Goal: Task Accomplishment & Management: Complete application form

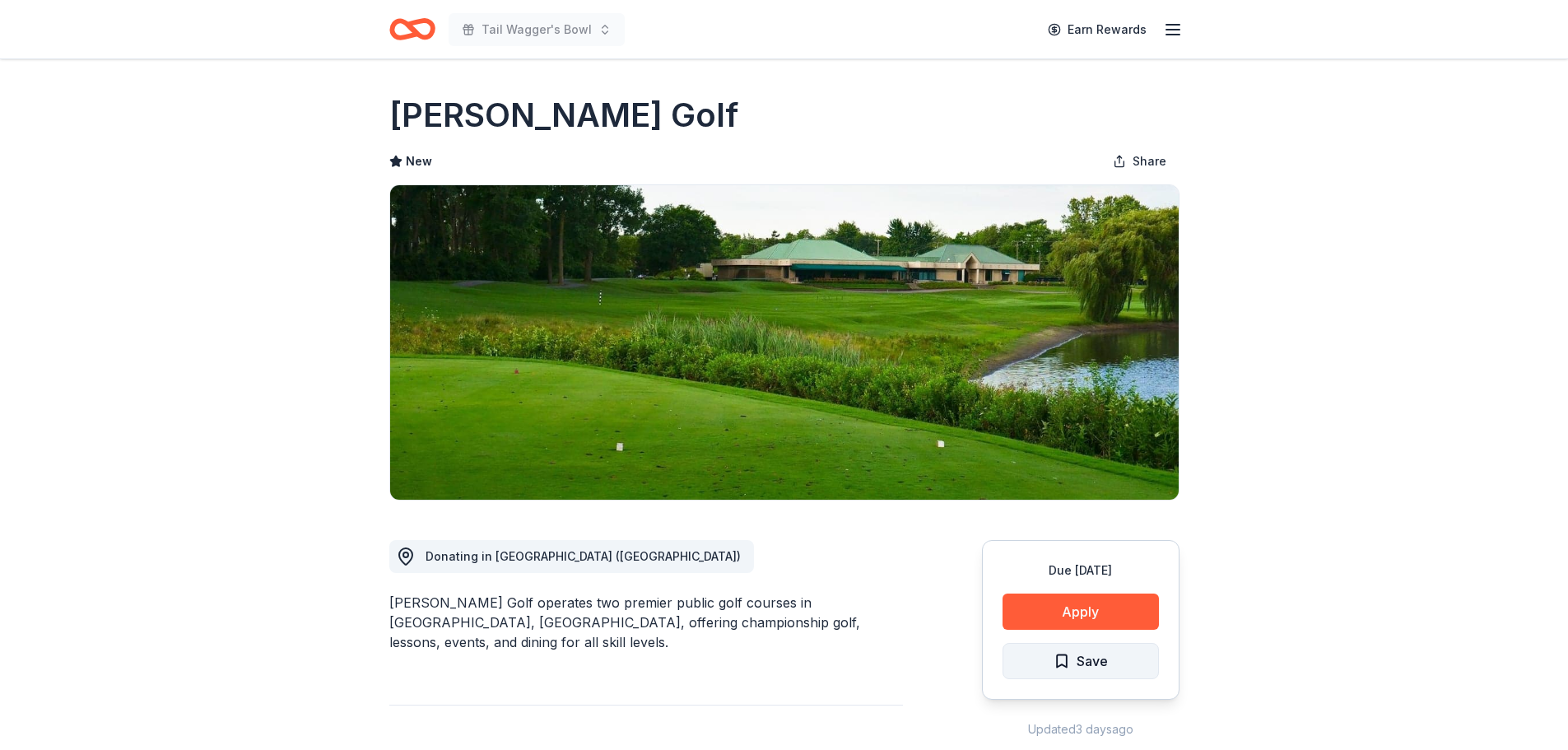
click at [1109, 663] on button "Save" at bounding box center [1080, 660] width 157 height 36
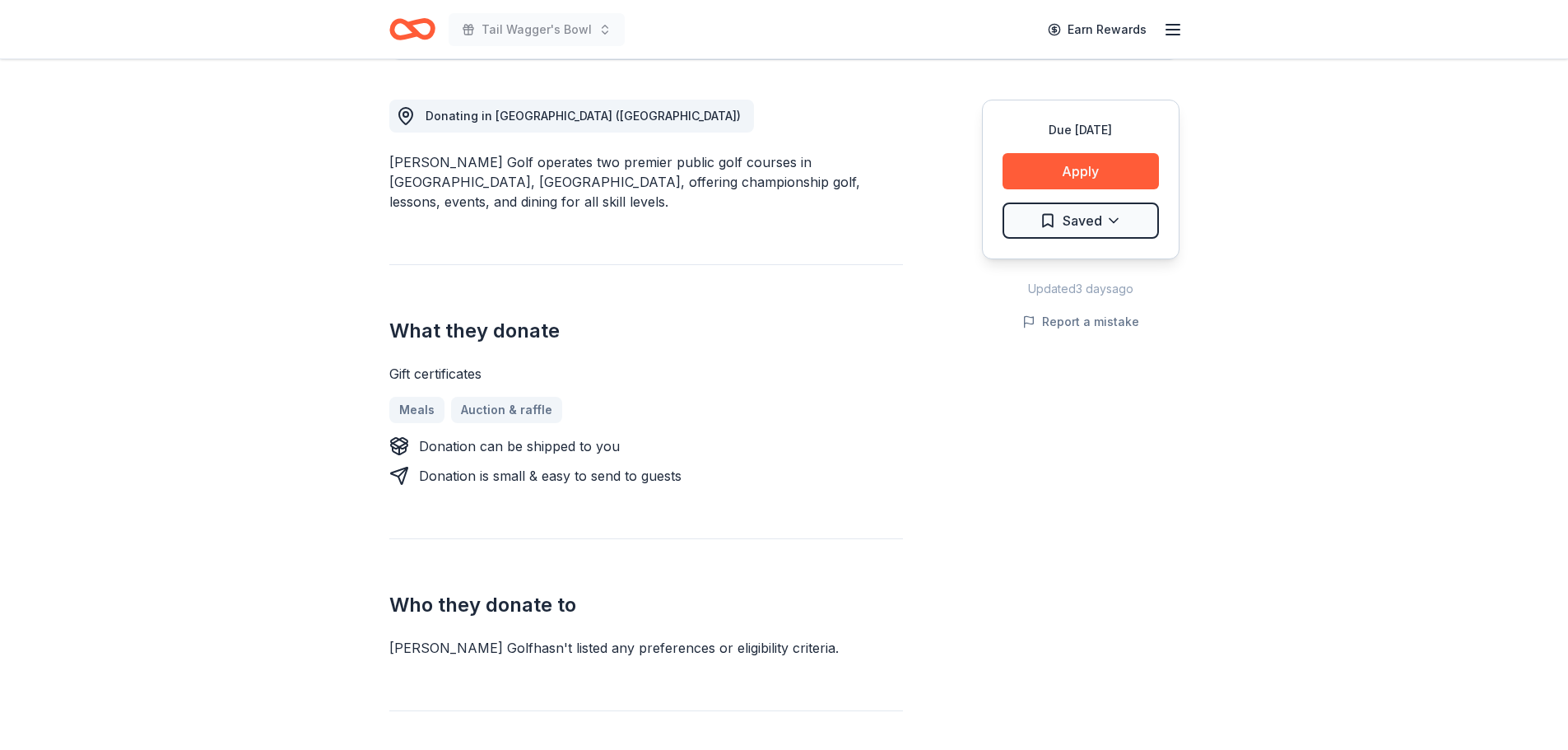
scroll to position [494, 0]
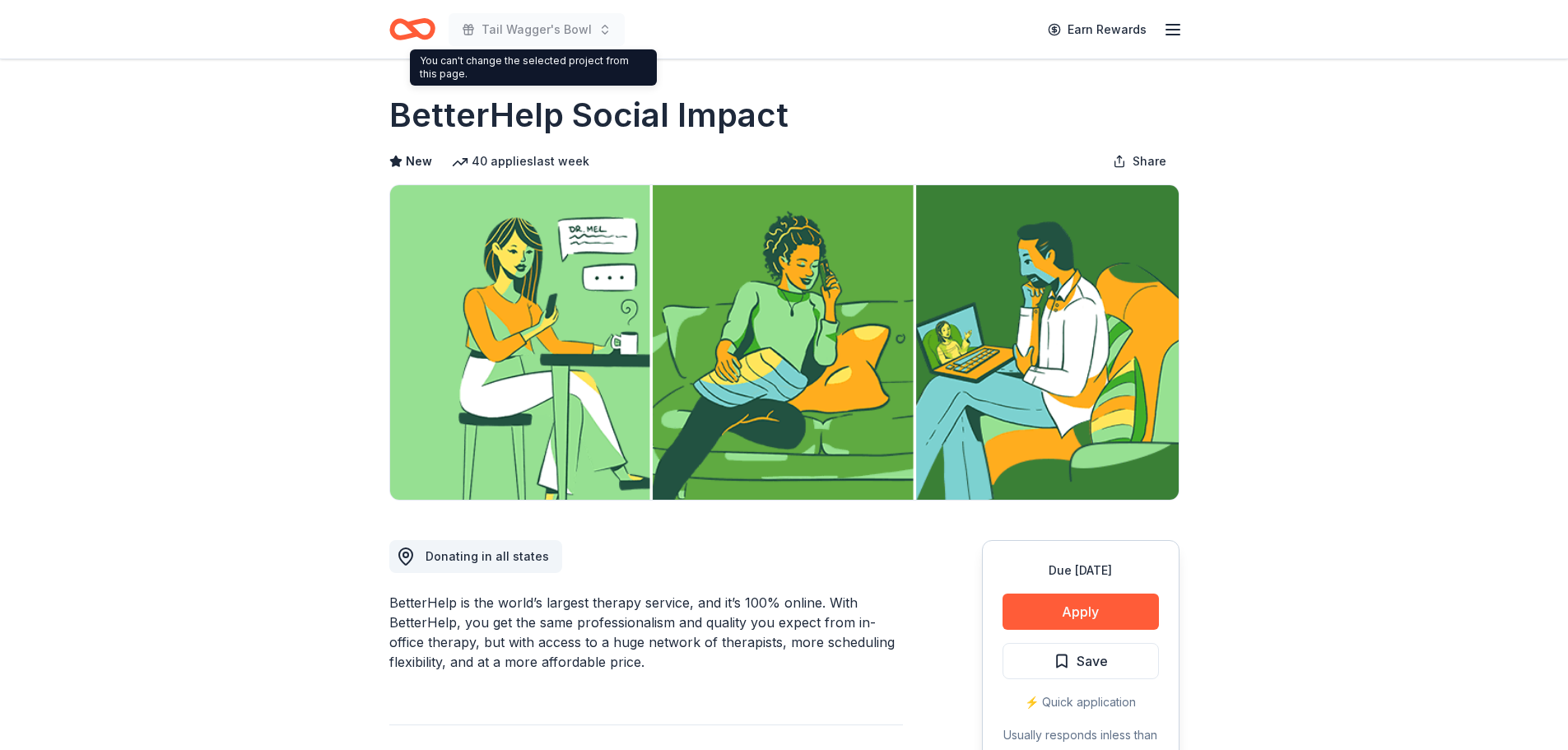
click at [411, 26] on icon "Home" at bounding box center [420, 29] width 26 height 16
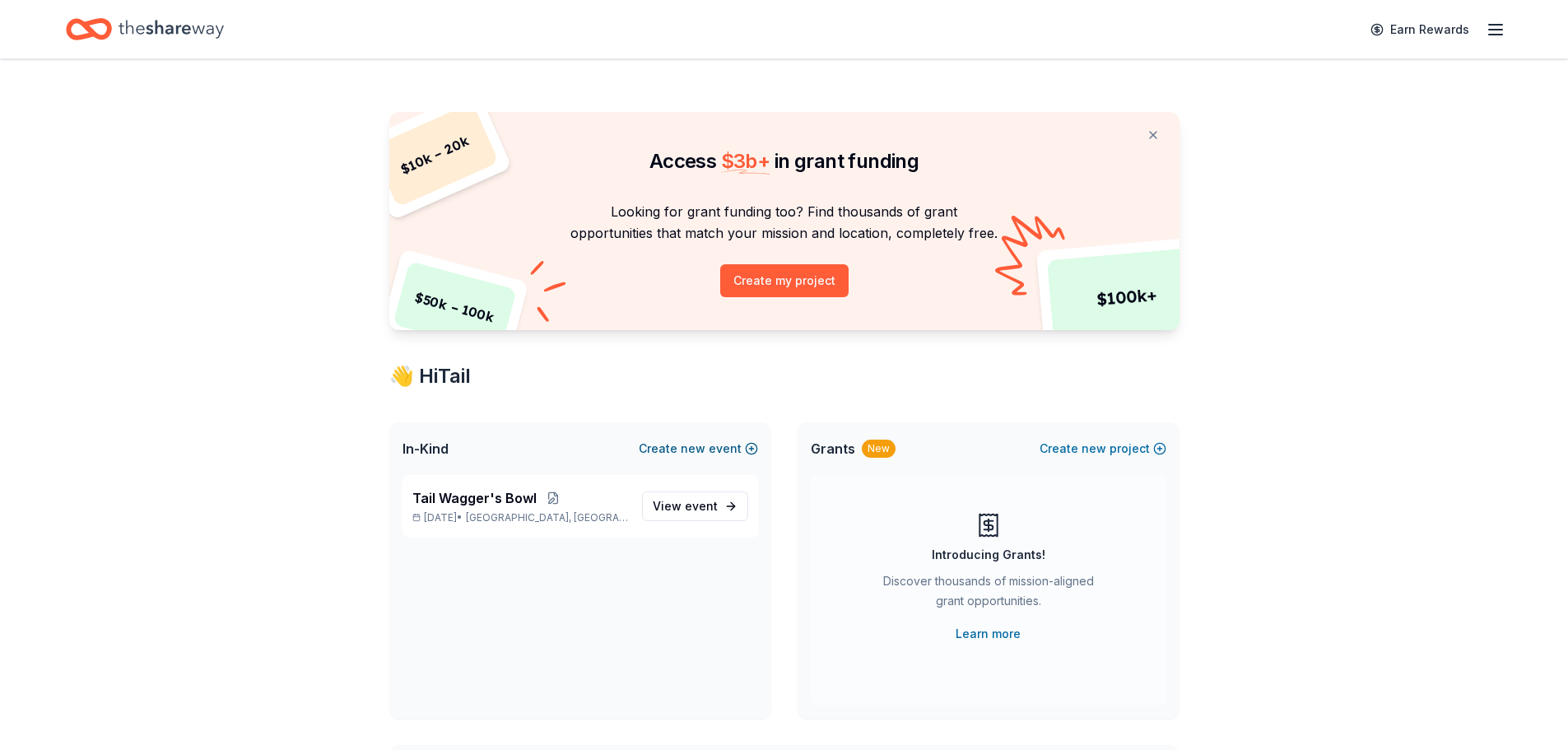
click at [685, 448] on span "new" at bounding box center [692, 449] width 25 height 20
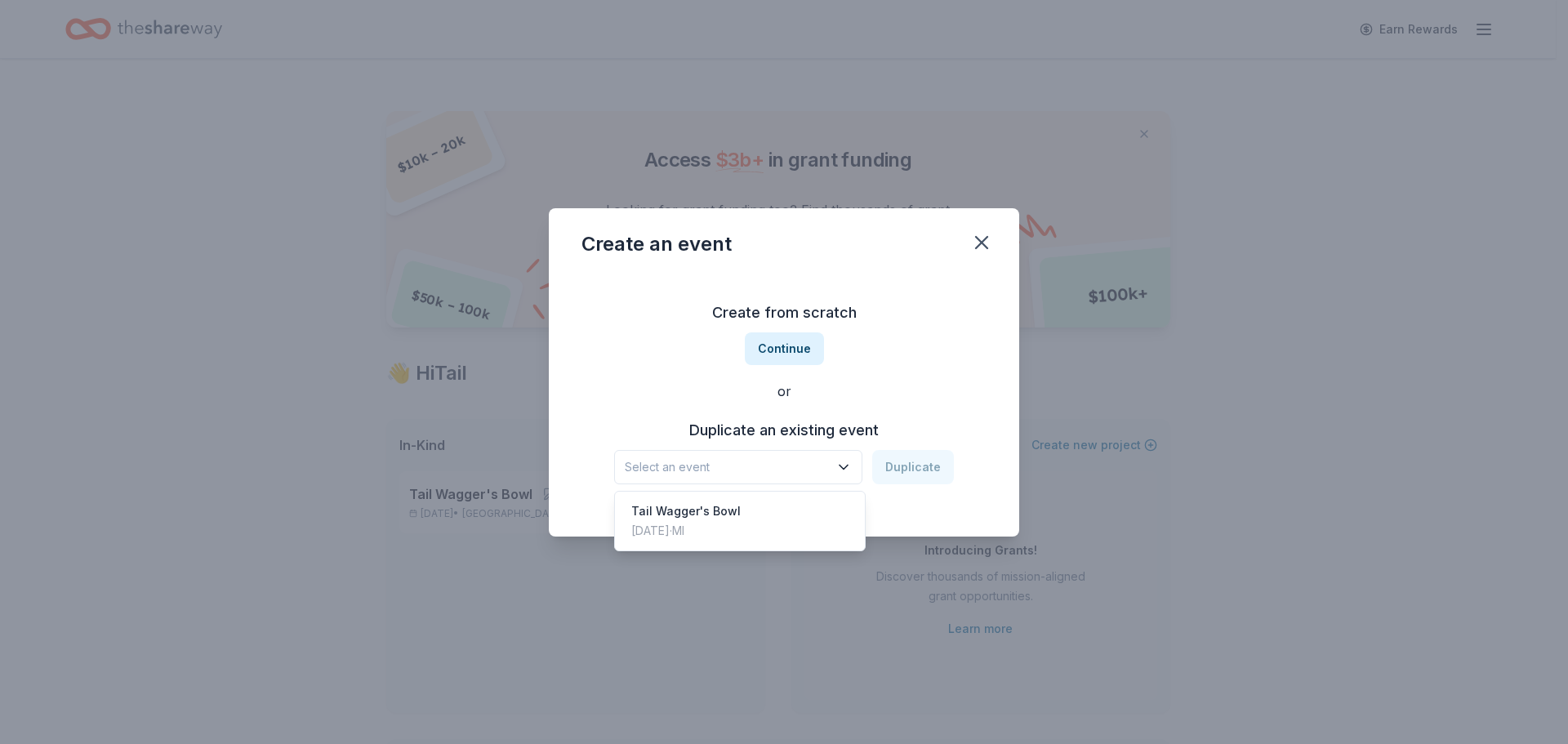
click at [747, 467] on span "Select an event" at bounding box center [727, 467] width 204 height 20
click at [800, 356] on button "Continue" at bounding box center [784, 348] width 79 height 33
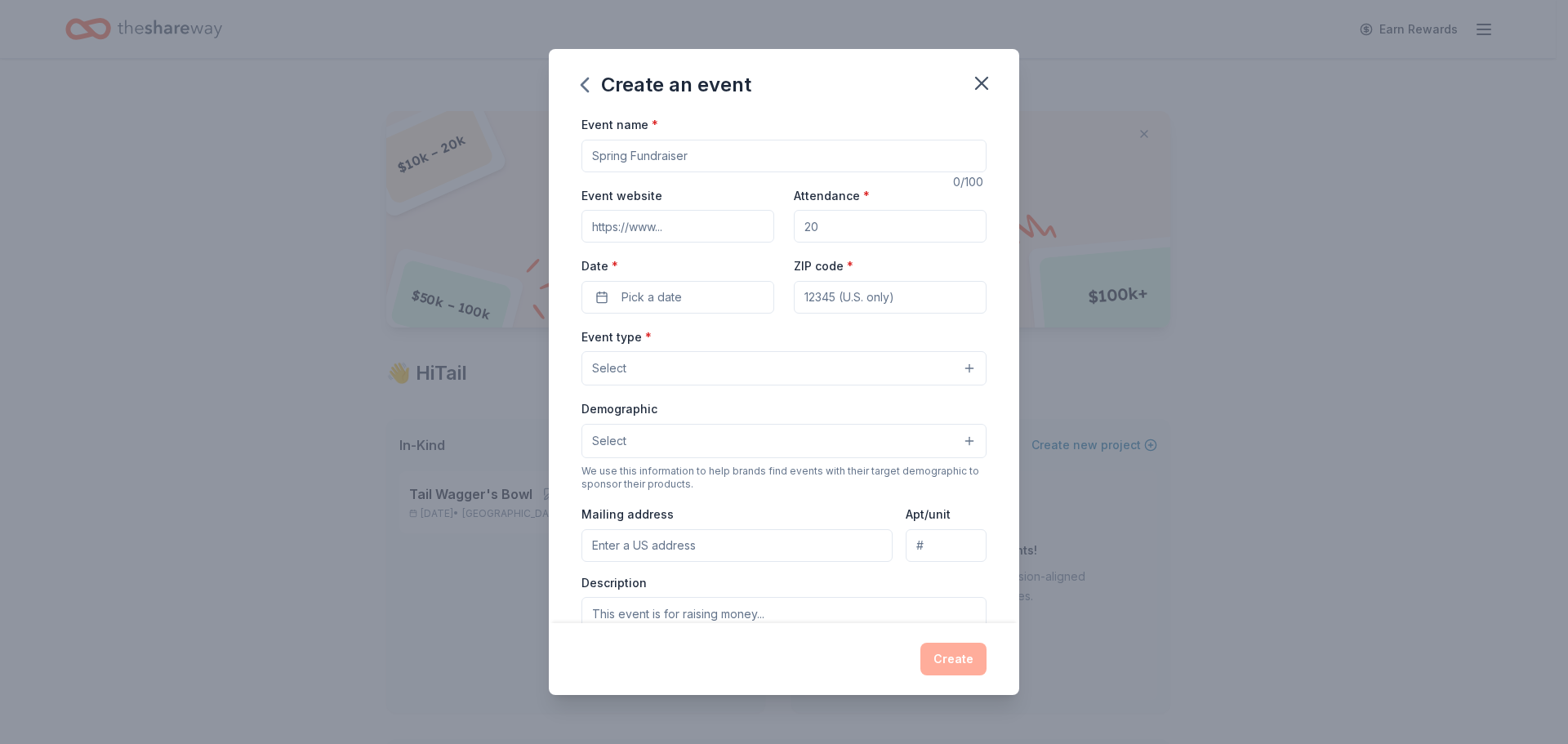
click at [717, 161] on input "Event name *" at bounding box center [783, 155] width 405 height 33
type input "Putts 4 Mutts"
click at [731, 295] on button "Pick a date" at bounding box center [677, 297] width 193 height 33
click at [760, 335] on button "Go to next month" at bounding box center [762, 339] width 23 height 23
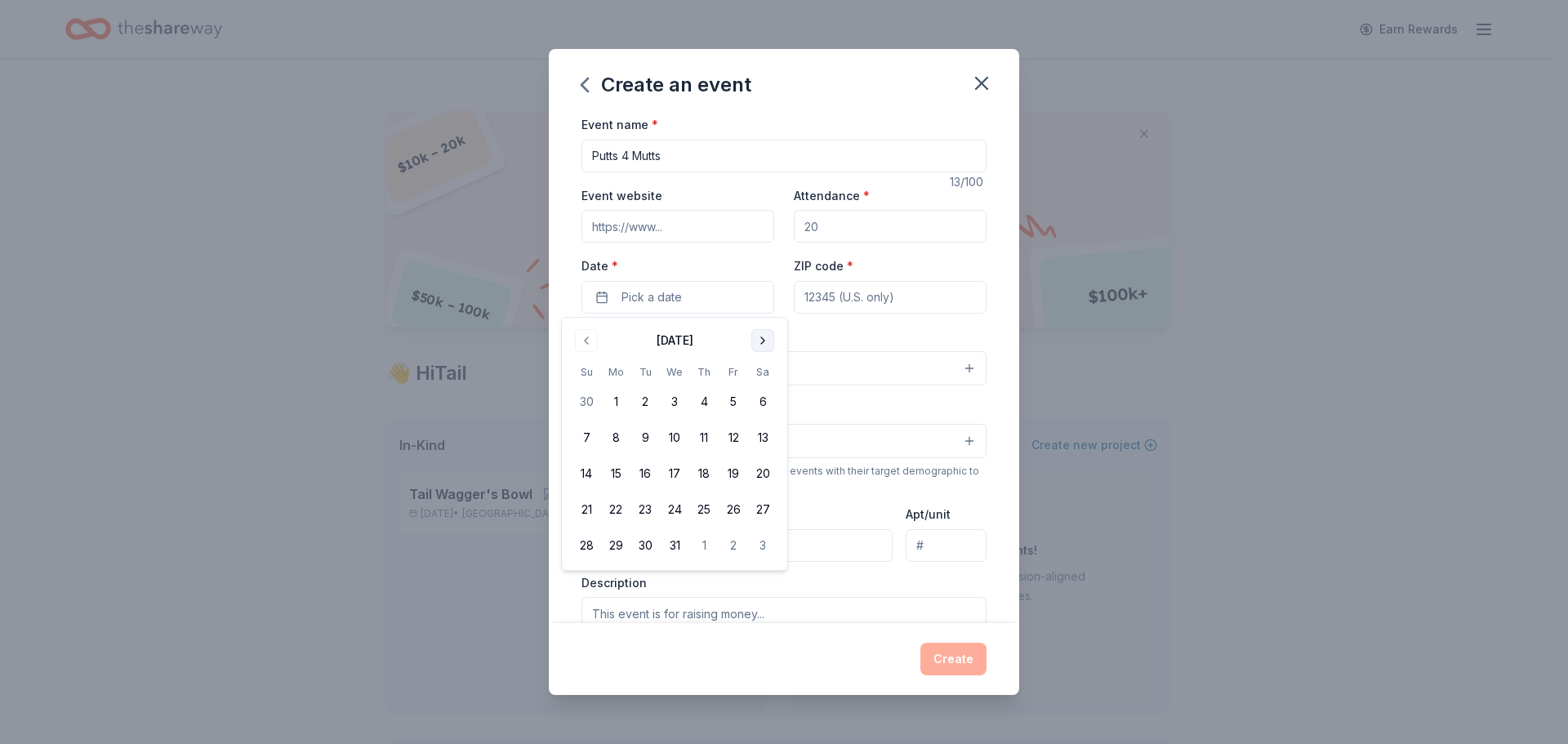
click at [760, 335] on button "Go to next month" at bounding box center [762, 339] width 23 height 23
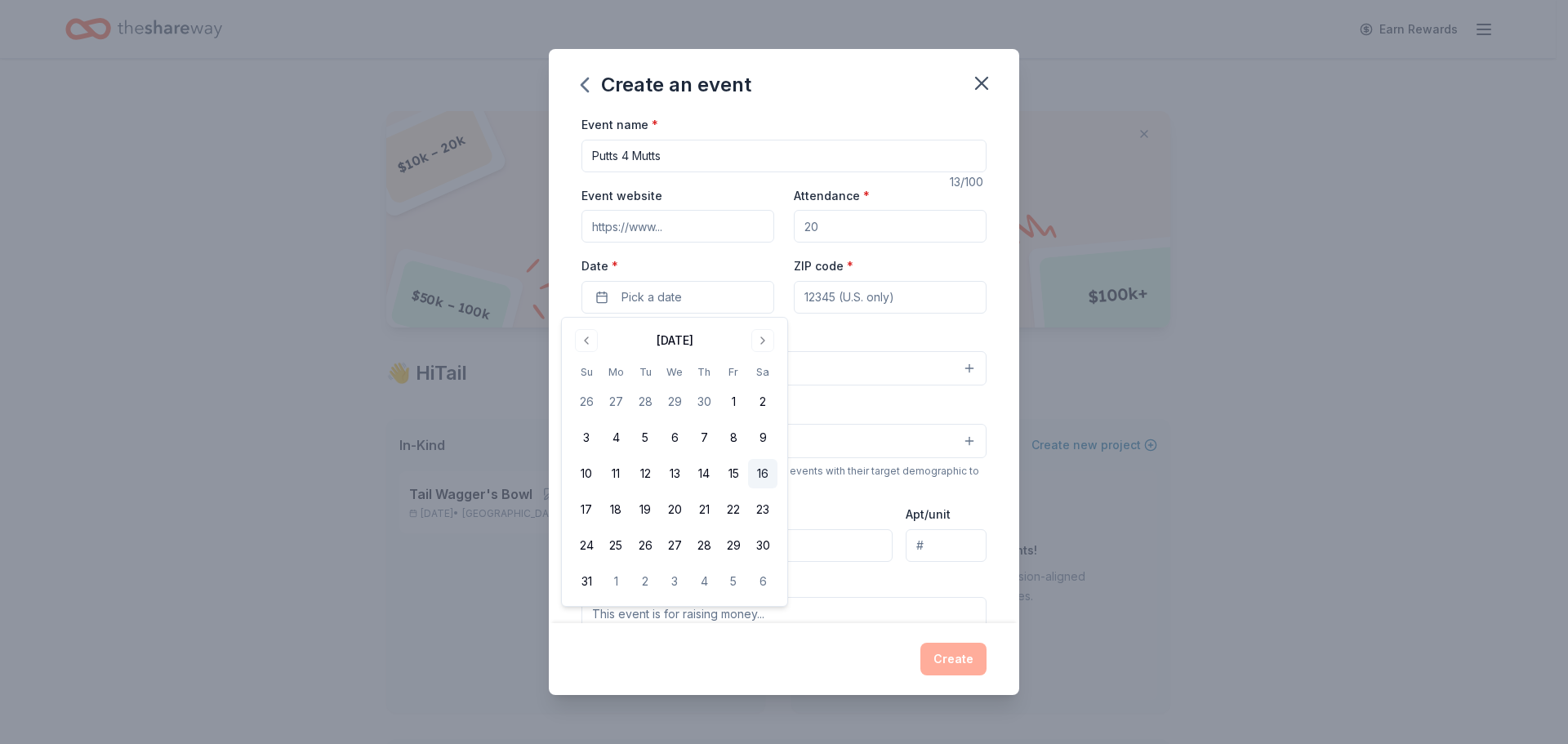
click at [767, 466] on button "16" at bounding box center [763, 474] width 30 height 30
click at [888, 339] on div "Event type * Select" at bounding box center [783, 356] width 405 height 59
click at [861, 301] on input "ZIP code *" at bounding box center [890, 297] width 193 height 33
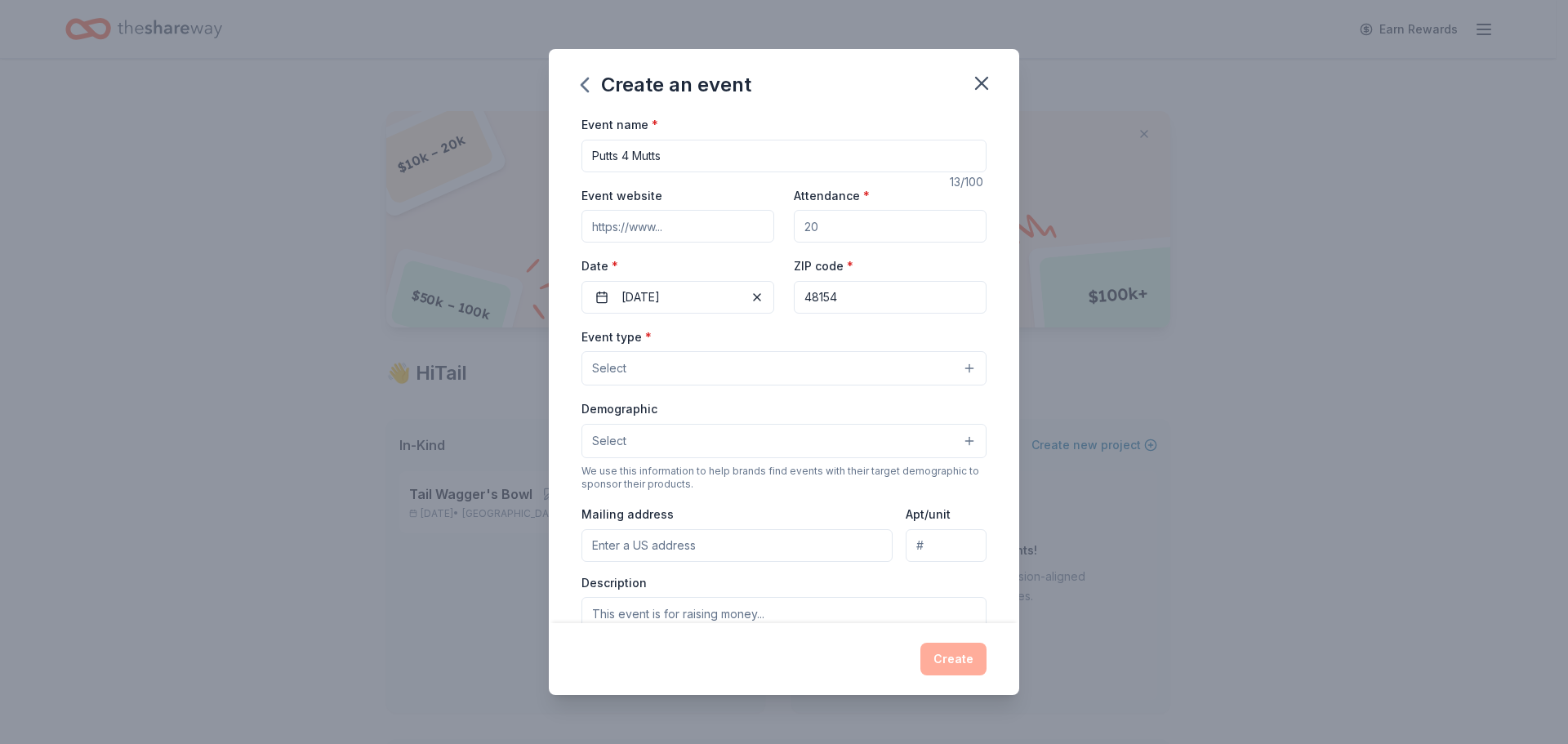
type input "48154"
click at [808, 370] on button "Select" at bounding box center [783, 368] width 405 height 35
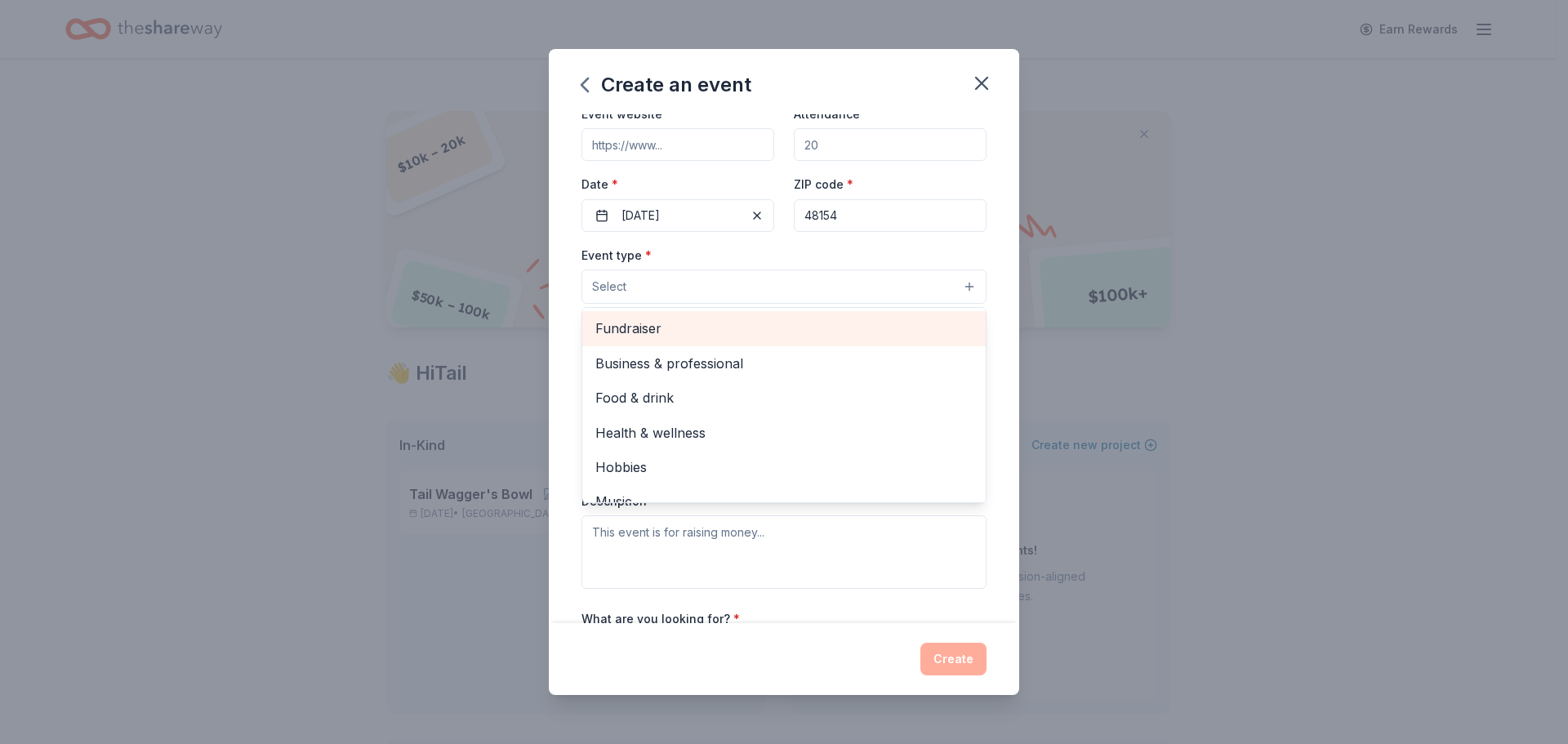
click at [641, 329] on span "Fundraiser" at bounding box center [783, 327] width 377 height 21
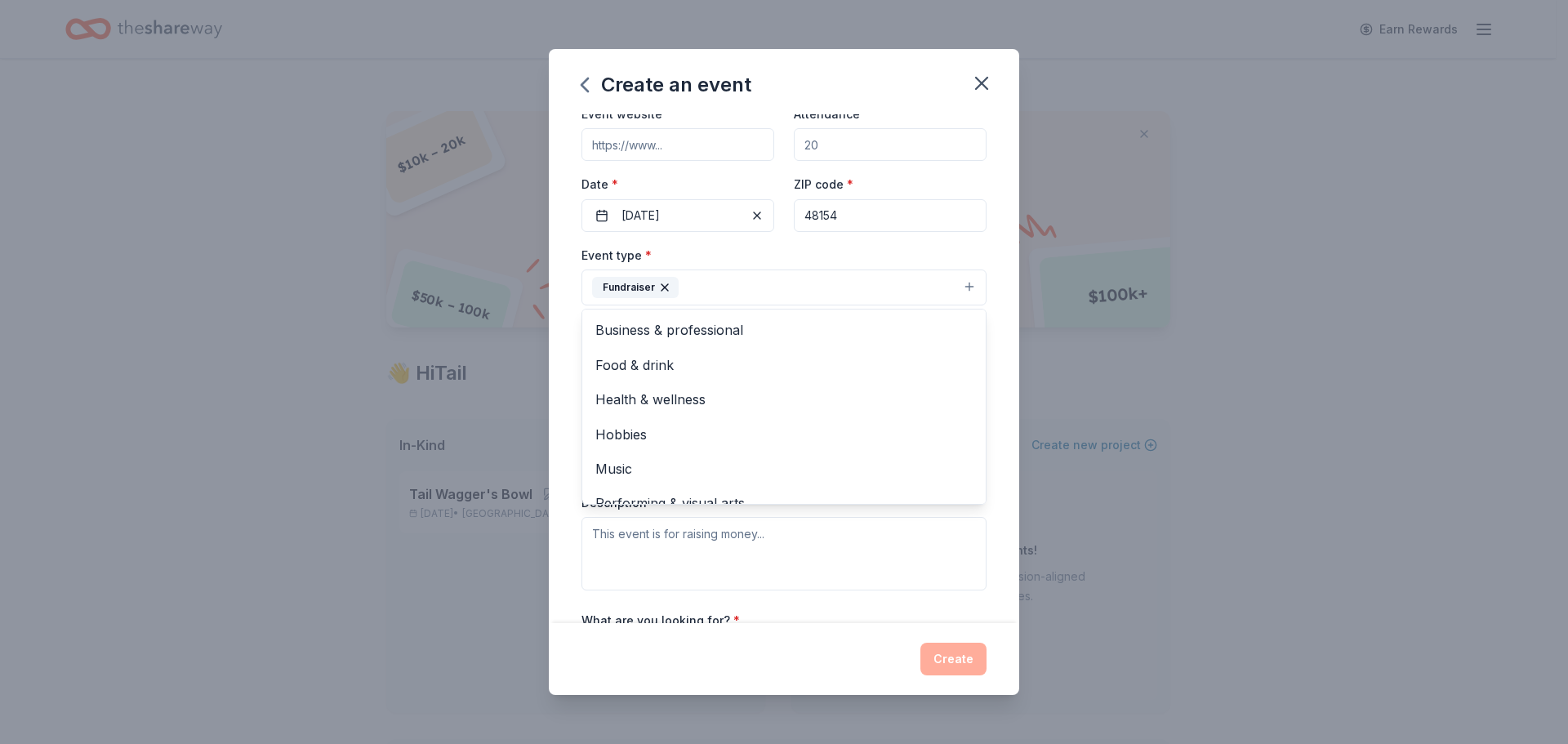
click at [992, 439] on div "Event name * Putts 4 Mutts 13 /100 Event website Attendance * Date * [DATE] ZIP…" at bounding box center [783, 368] width 470 height 509
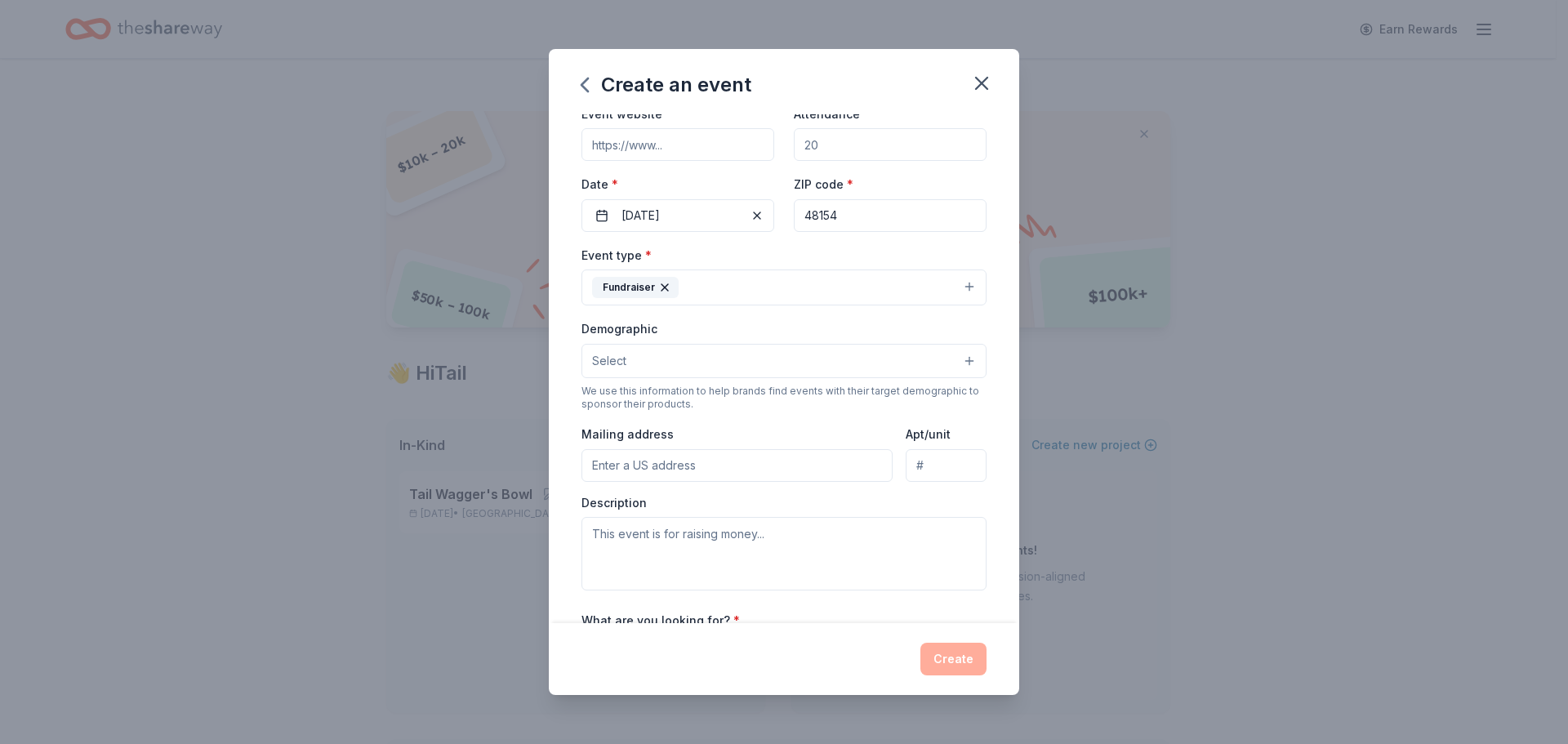
click at [676, 359] on button "Select" at bounding box center [783, 360] width 405 height 35
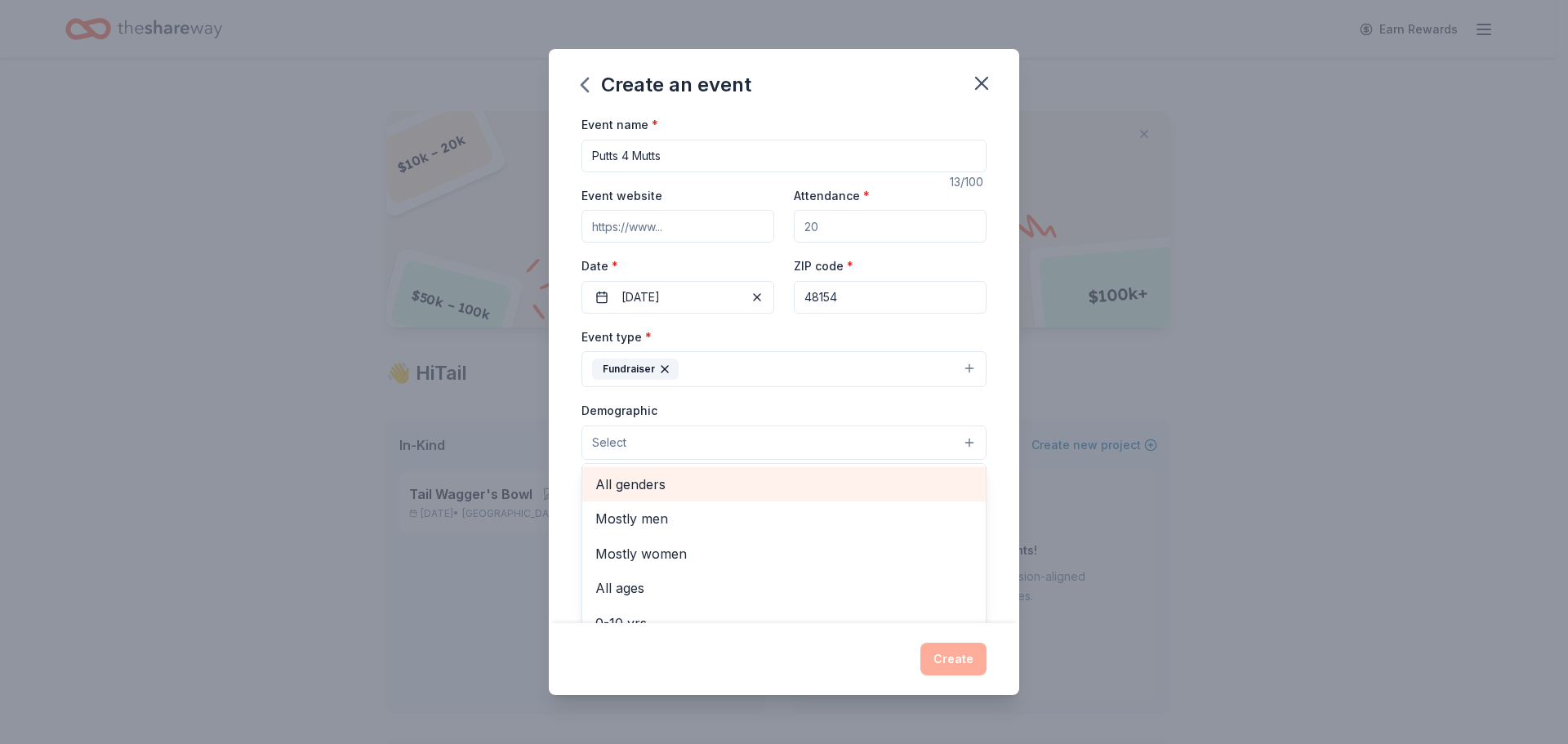
click at [682, 486] on span "All genders" at bounding box center [783, 483] width 377 height 21
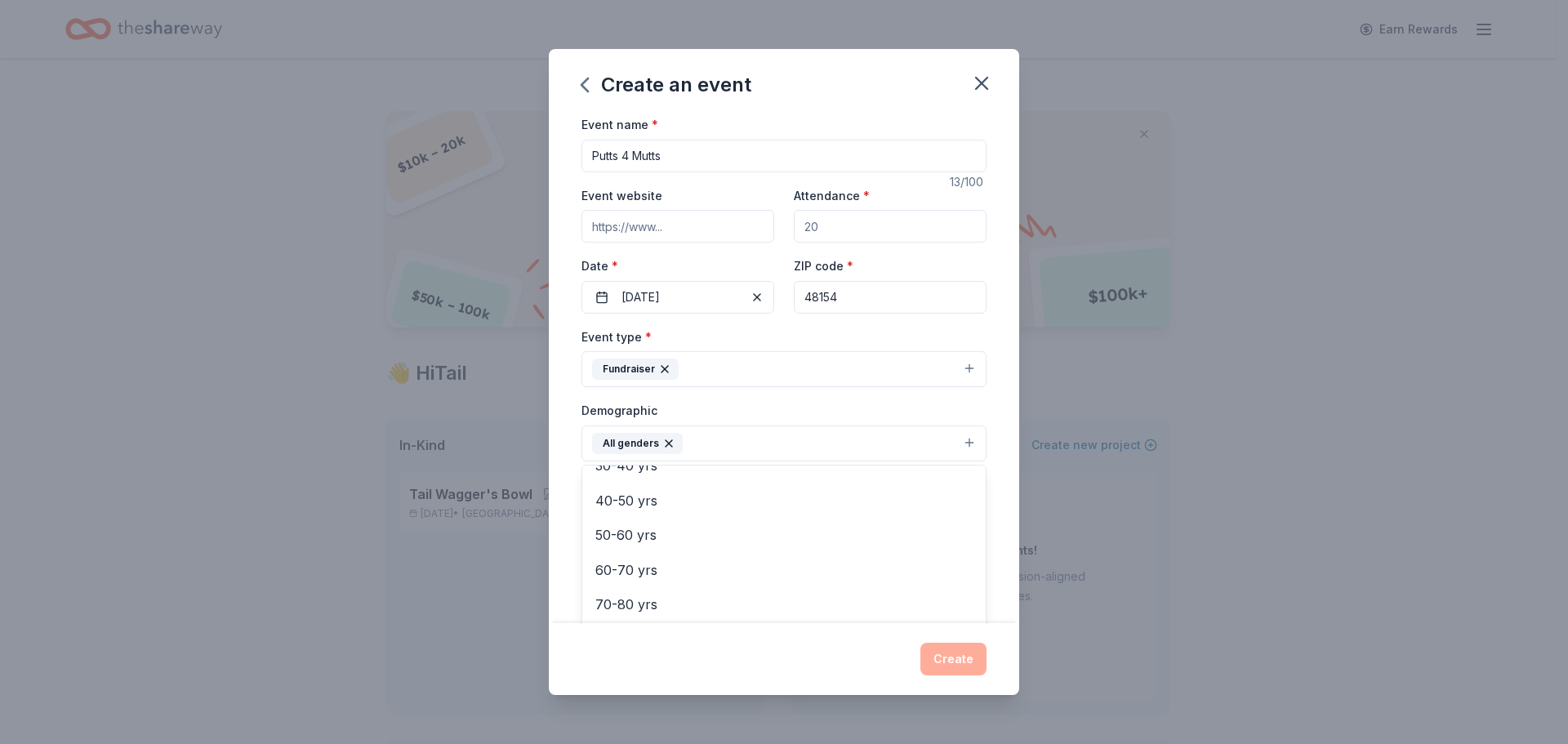
click at [994, 457] on div "Event name * Putts 4 Mutts 13 /100 Event website Attendance * Date * [DATE] ZIP…" at bounding box center [783, 368] width 470 height 509
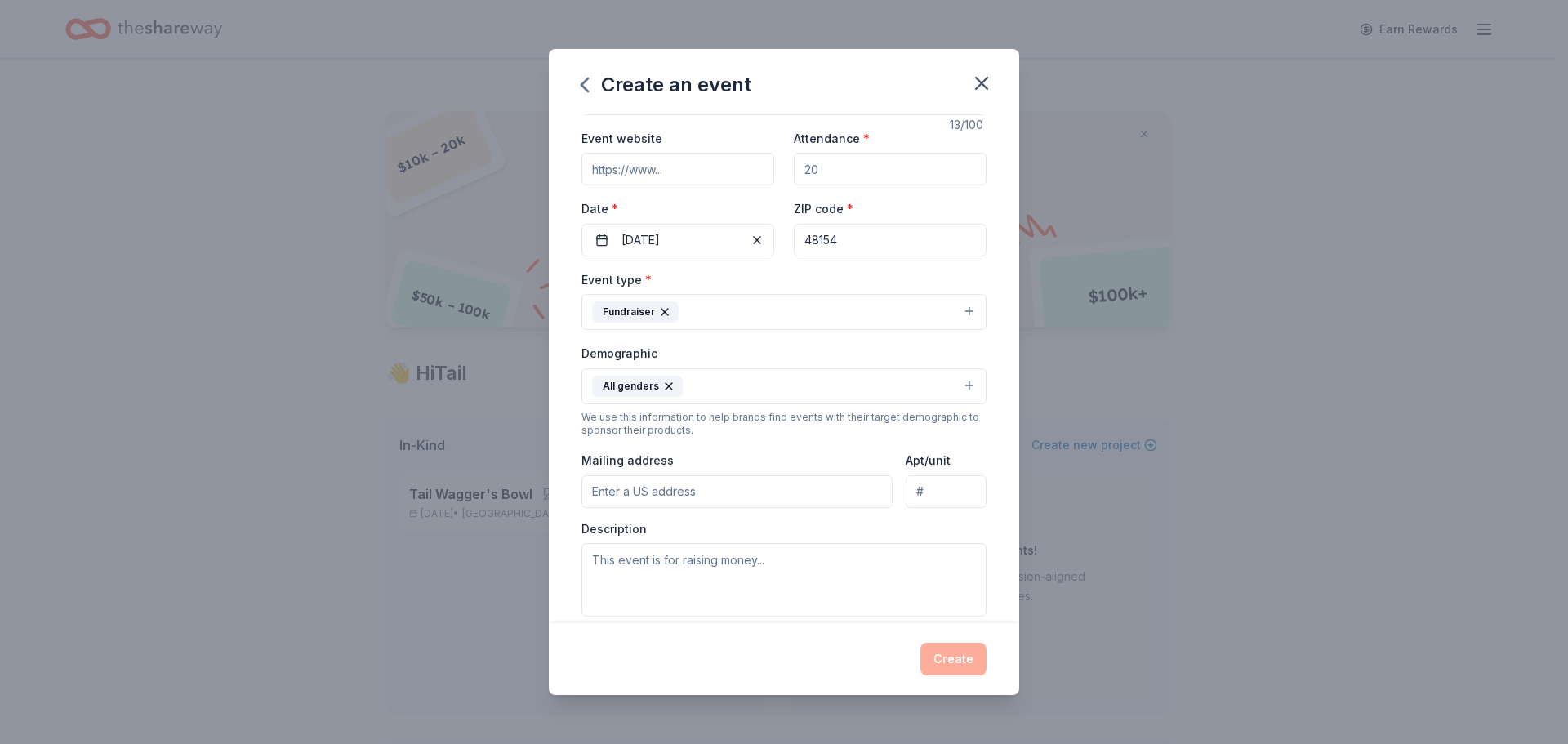
scroll to position [81, 0]
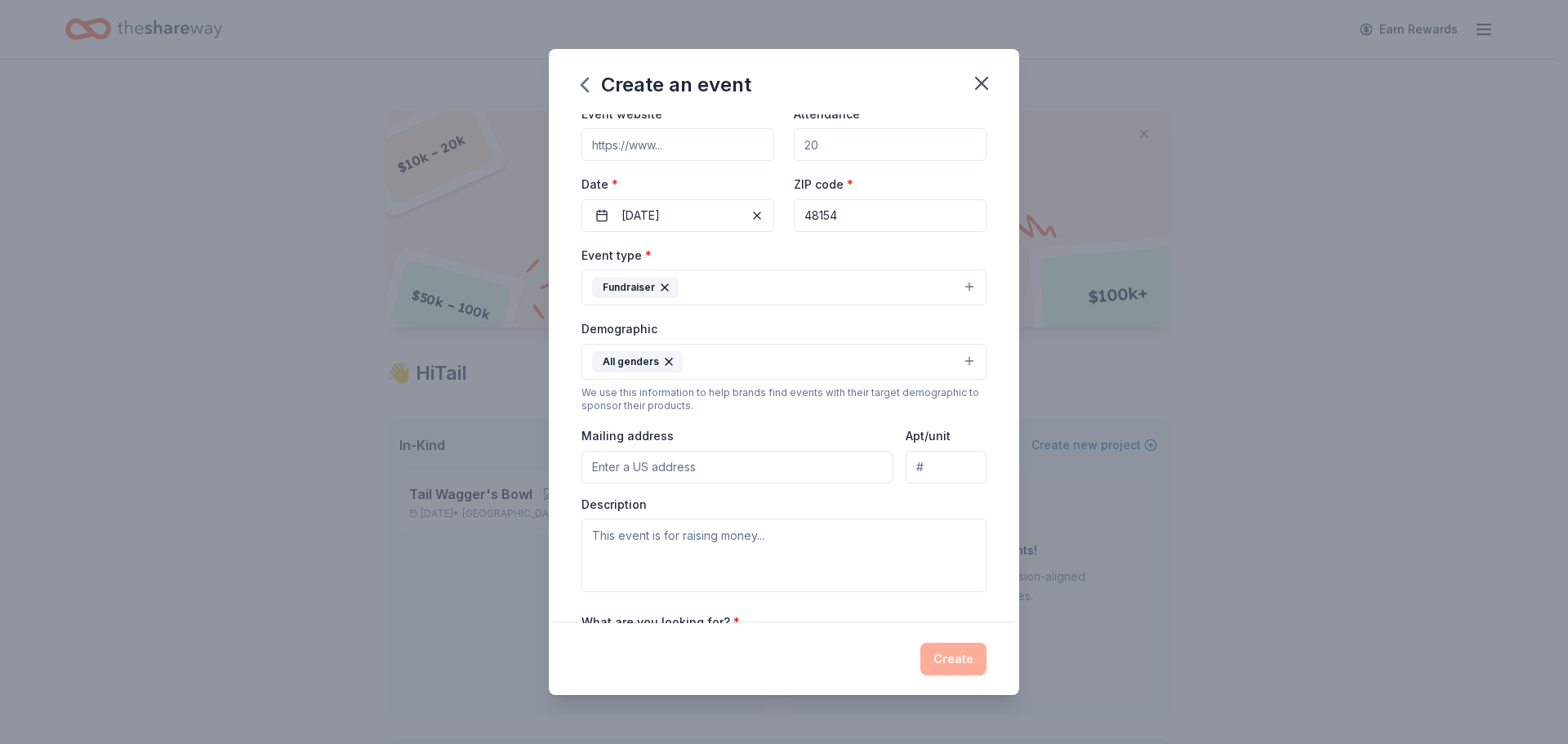
click at [726, 369] on button "All genders" at bounding box center [783, 361] width 405 height 36
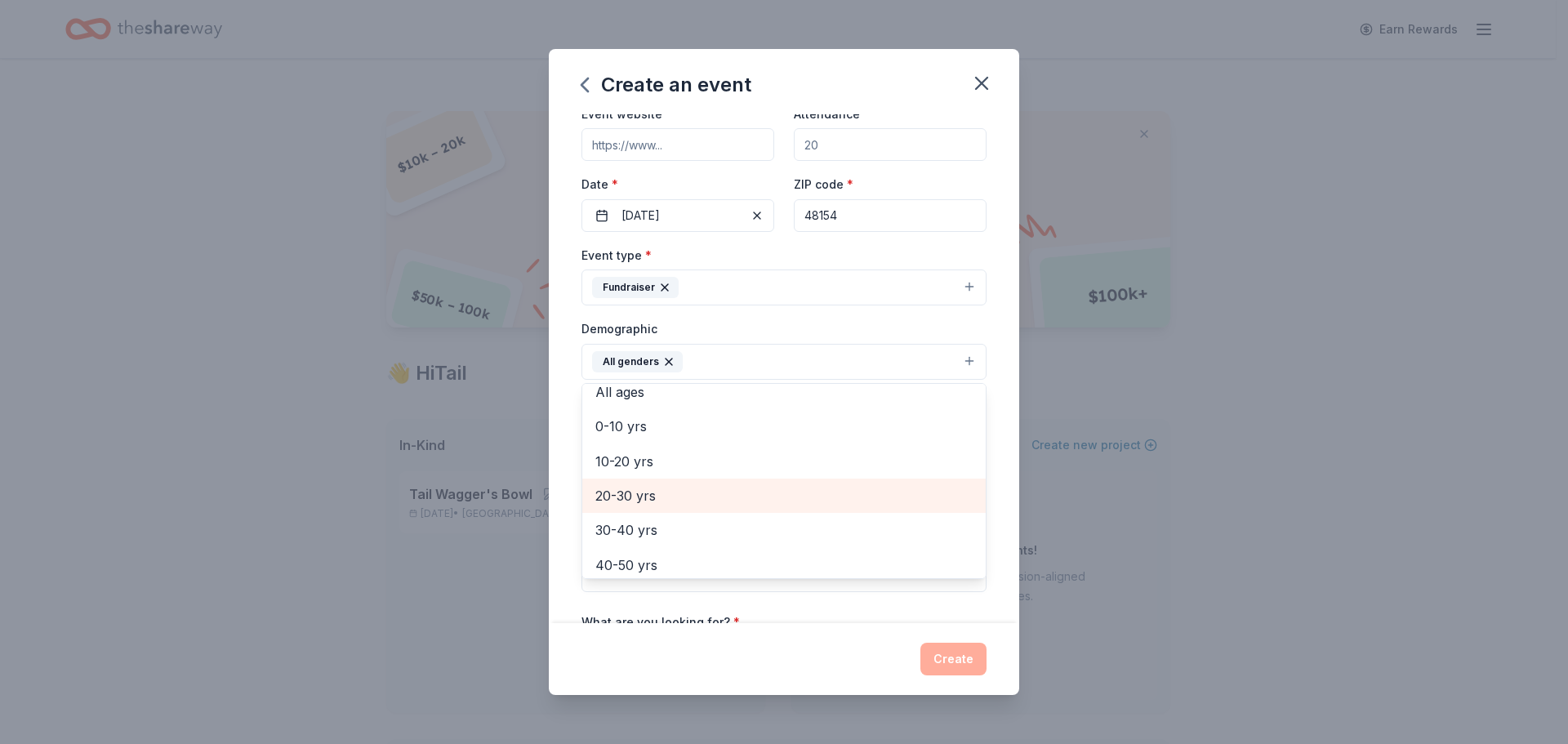
click at [695, 491] on span "20-30 yrs" at bounding box center [783, 495] width 377 height 21
click at [686, 501] on span "30-40 yrs" at bounding box center [783, 495] width 377 height 21
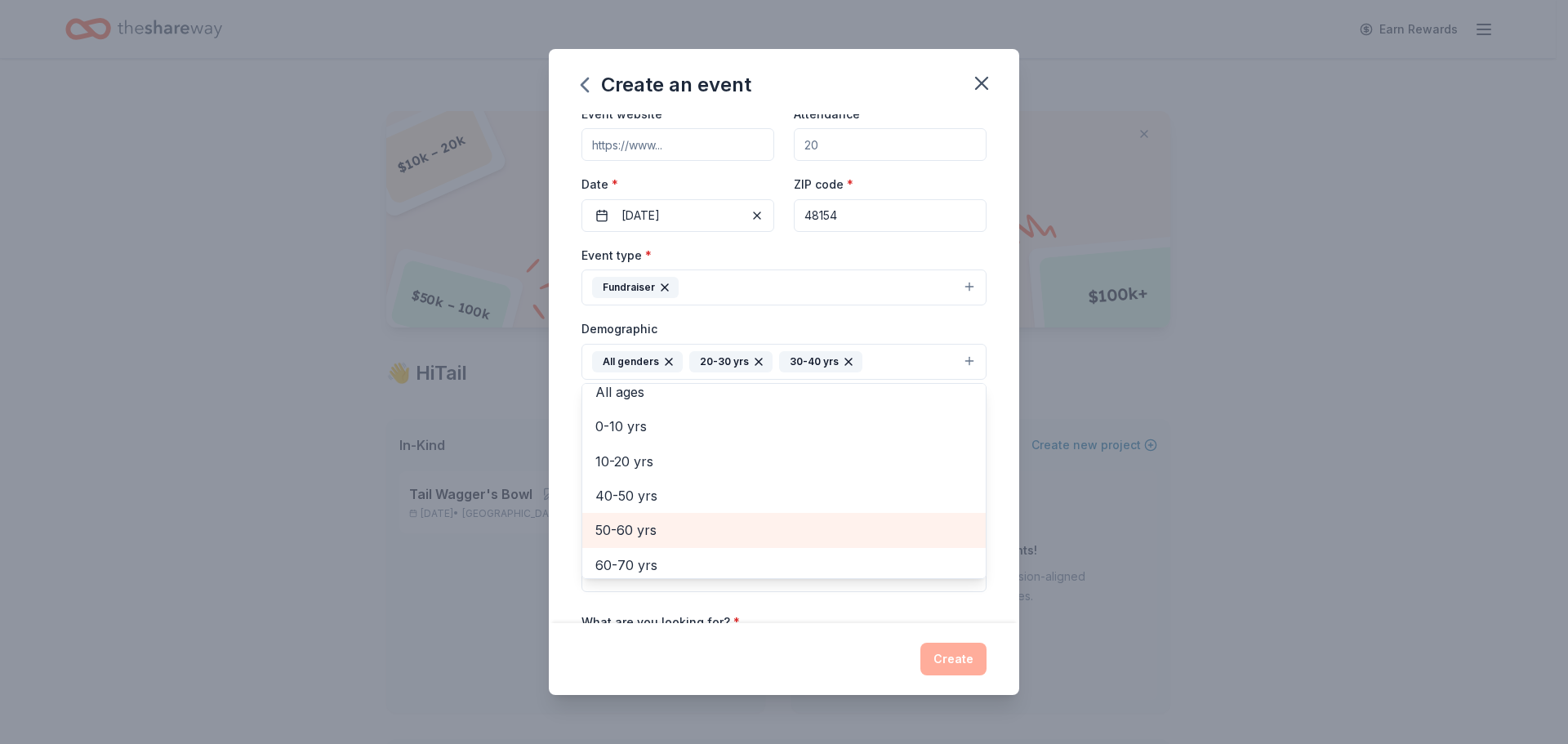
click at [674, 526] on span "50-60 yrs" at bounding box center [783, 529] width 377 height 21
click at [669, 540] on span "60-70 yrs" at bounding box center [783, 529] width 377 height 21
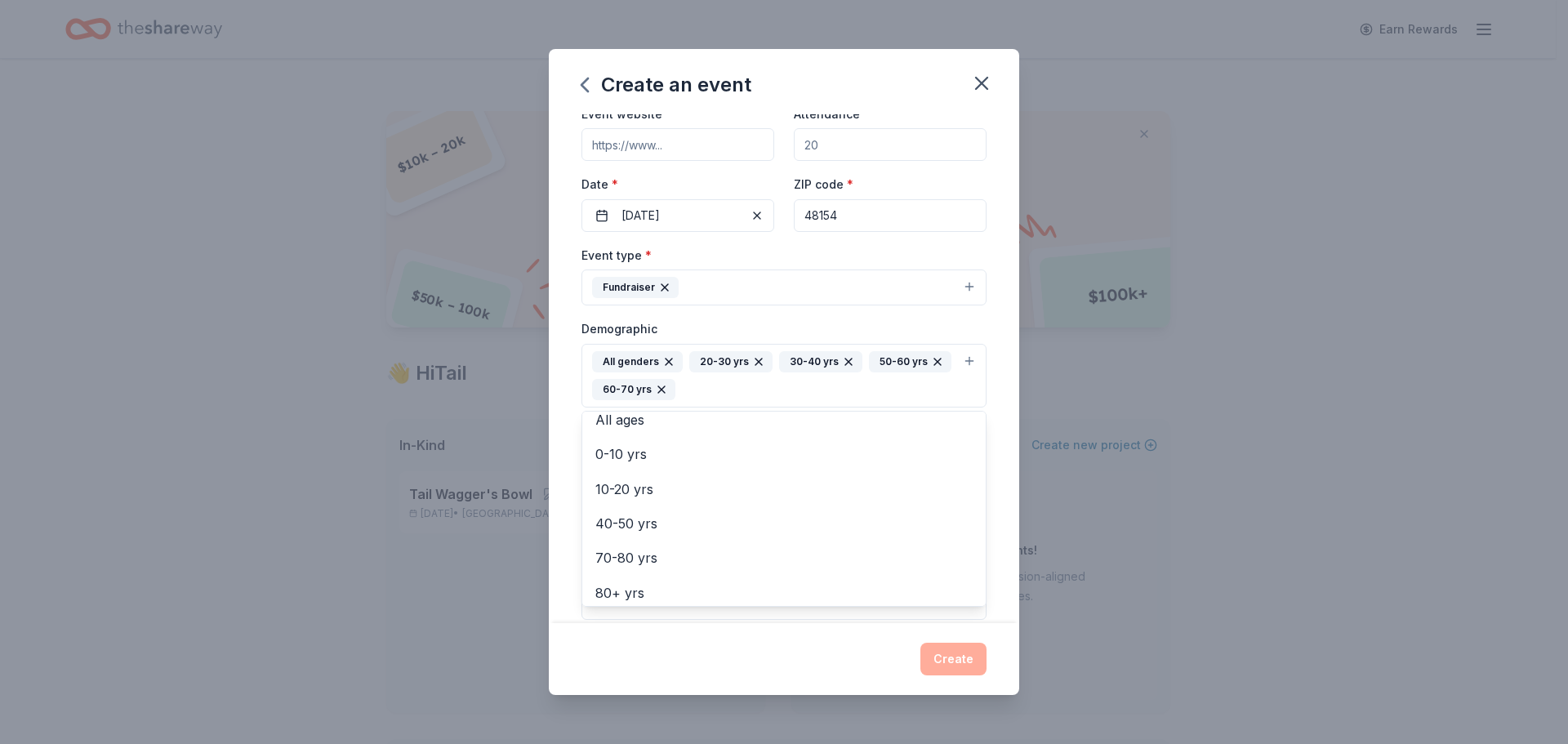
click at [990, 453] on div "Event name * Putts 4 Mutts 13 /100 Event website Attendance * Date * [DATE] ZIP…" at bounding box center [783, 368] width 470 height 509
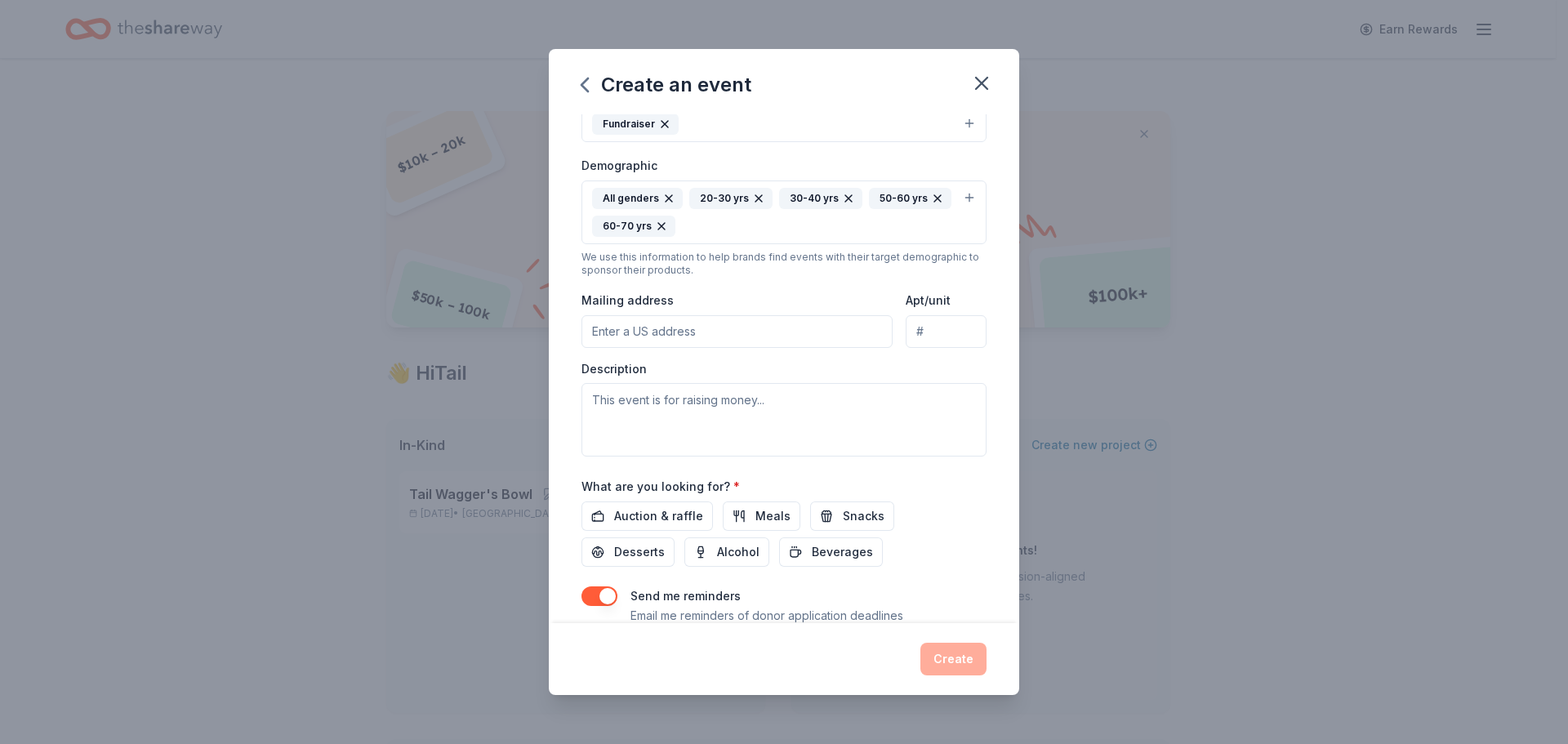
scroll to position [303, 0]
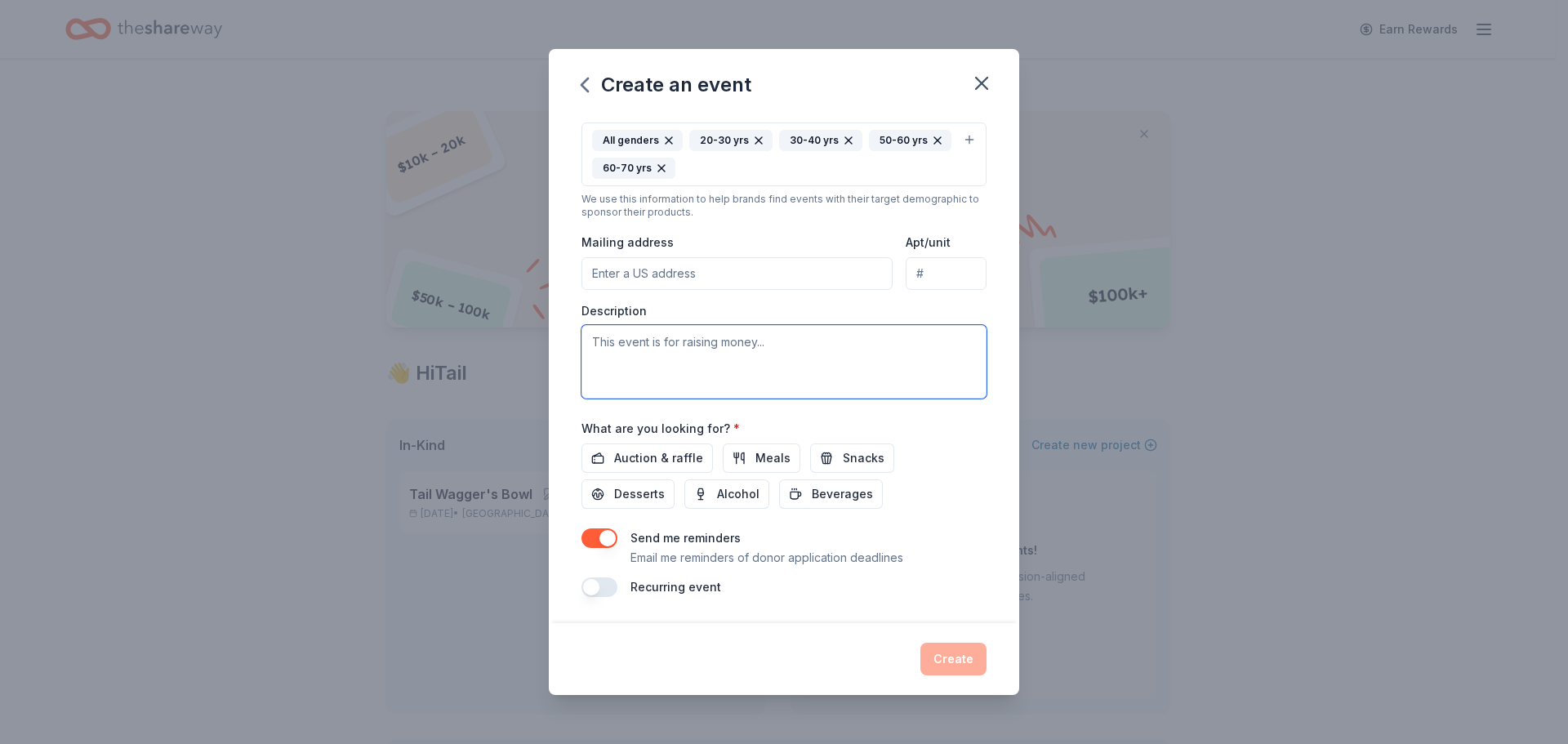
click at [700, 357] on textarea at bounding box center [783, 361] width 405 height 73
type textarea "Golf event"
click at [593, 542] on button "button" at bounding box center [599, 538] width 36 height 20
click at [679, 453] on span "Auction & raffle" at bounding box center [658, 458] width 89 height 20
click at [968, 669] on div "Create" at bounding box center [783, 658] width 405 height 33
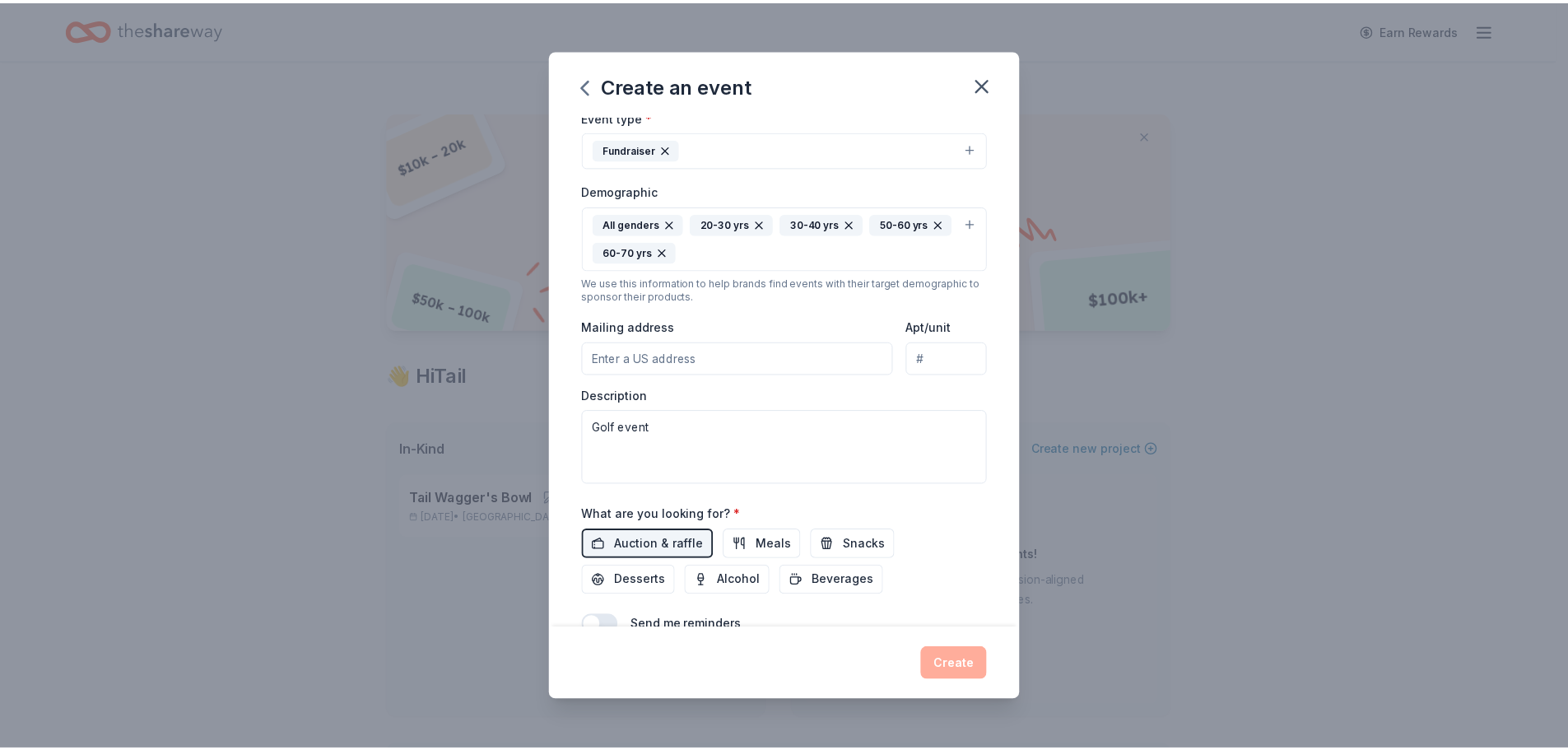
scroll to position [0, 0]
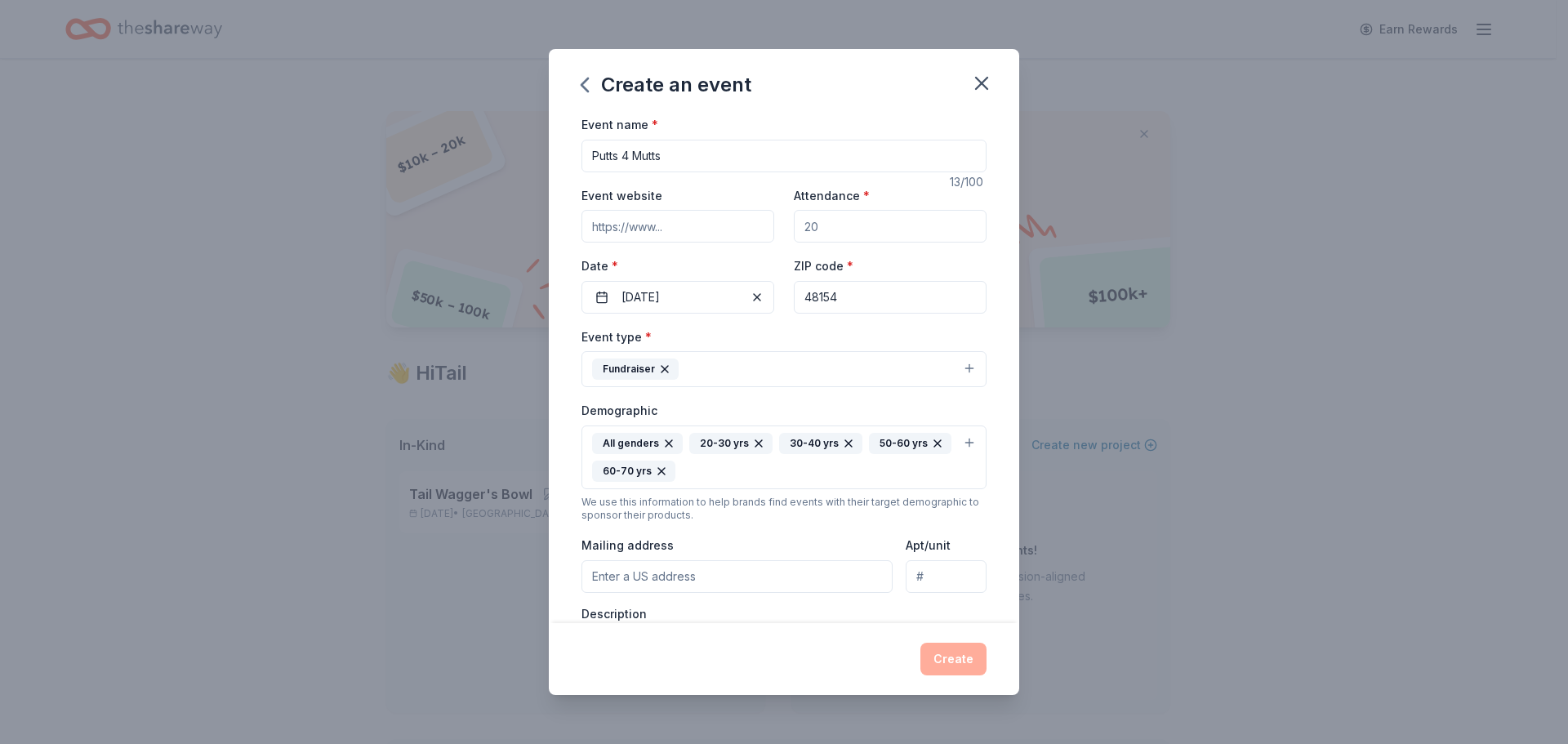
click at [818, 228] on input "Attendance *" at bounding box center [890, 226] width 193 height 33
type input "150"
click at [944, 657] on button "Create" at bounding box center [953, 658] width 66 height 33
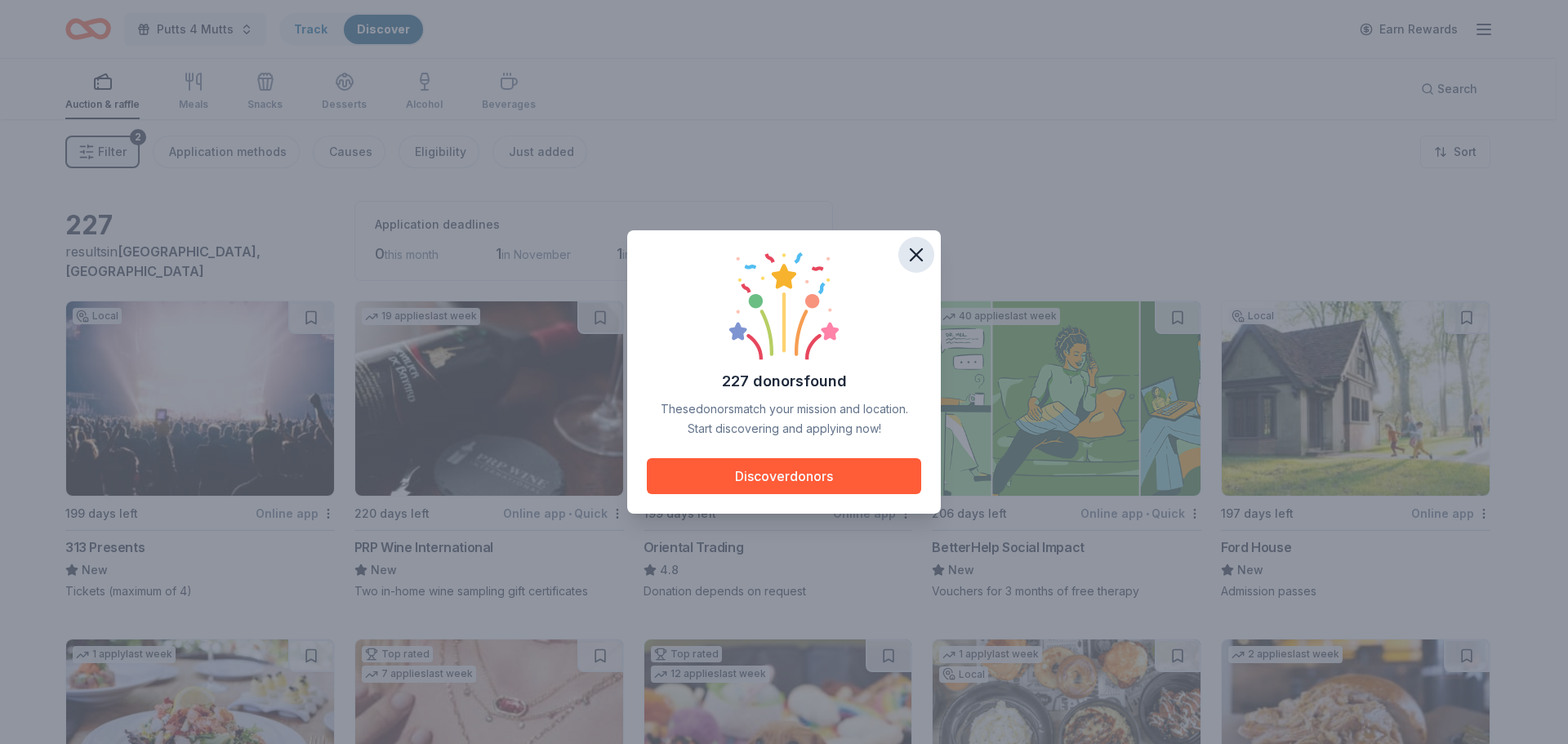
click at [918, 259] on icon "button" at bounding box center [916, 254] width 23 height 23
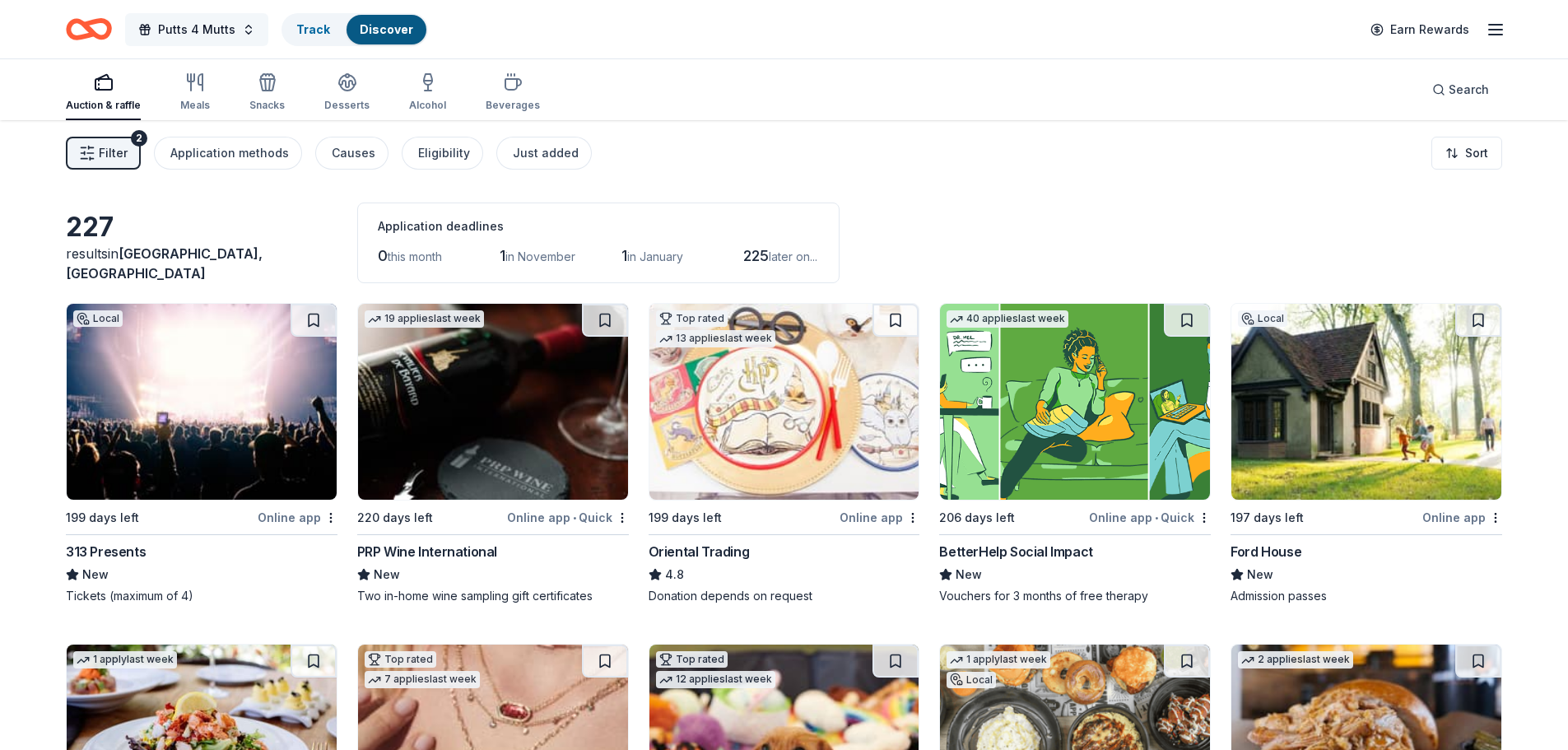
click at [176, 38] on span "Putts 4 Mutts" at bounding box center [196, 30] width 78 height 20
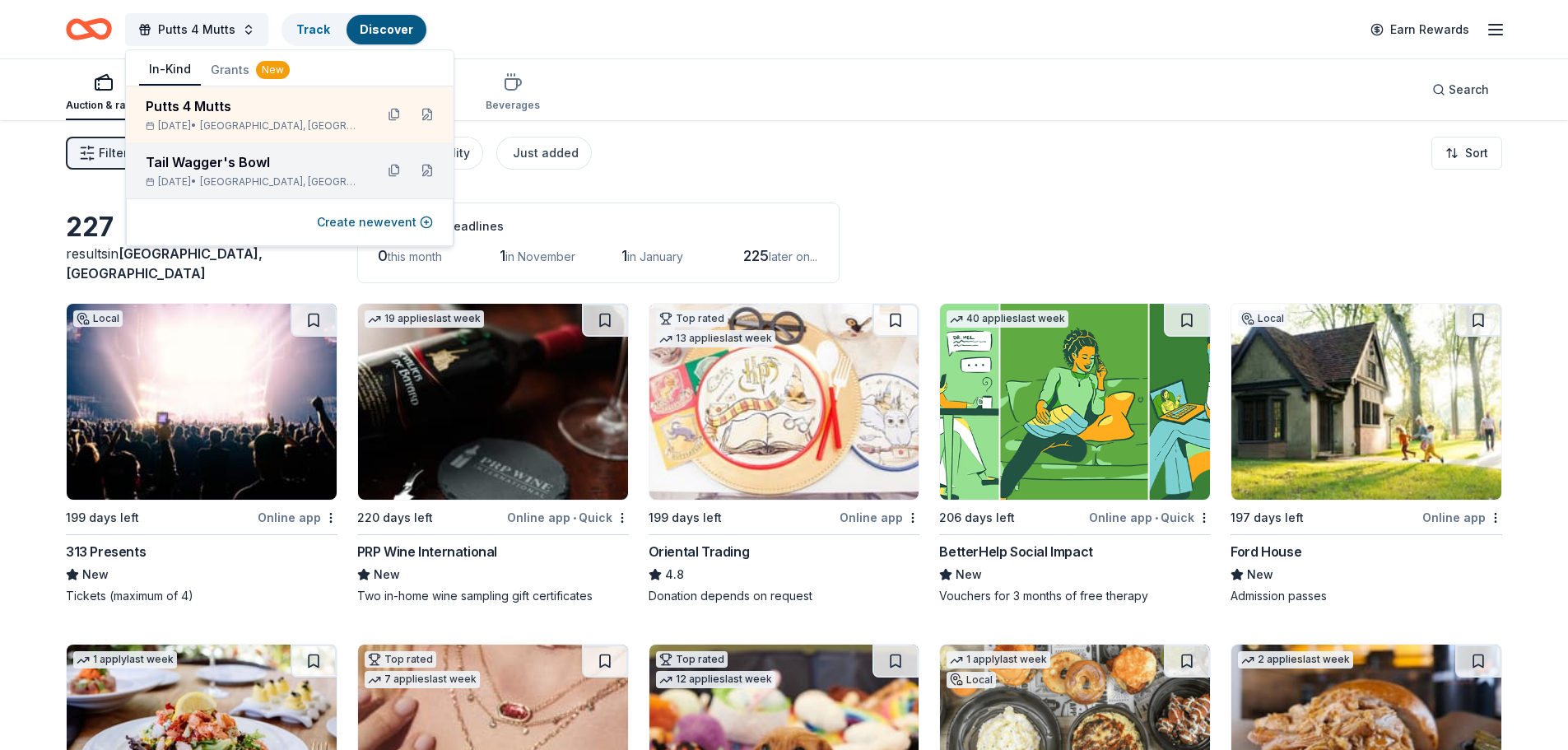
click at [186, 175] on div "Tail Wagger's Bowl [DATE] • [GEOGRAPHIC_DATA], [GEOGRAPHIC_DATA]" at bounding box center [253, 171] width 215 height 36
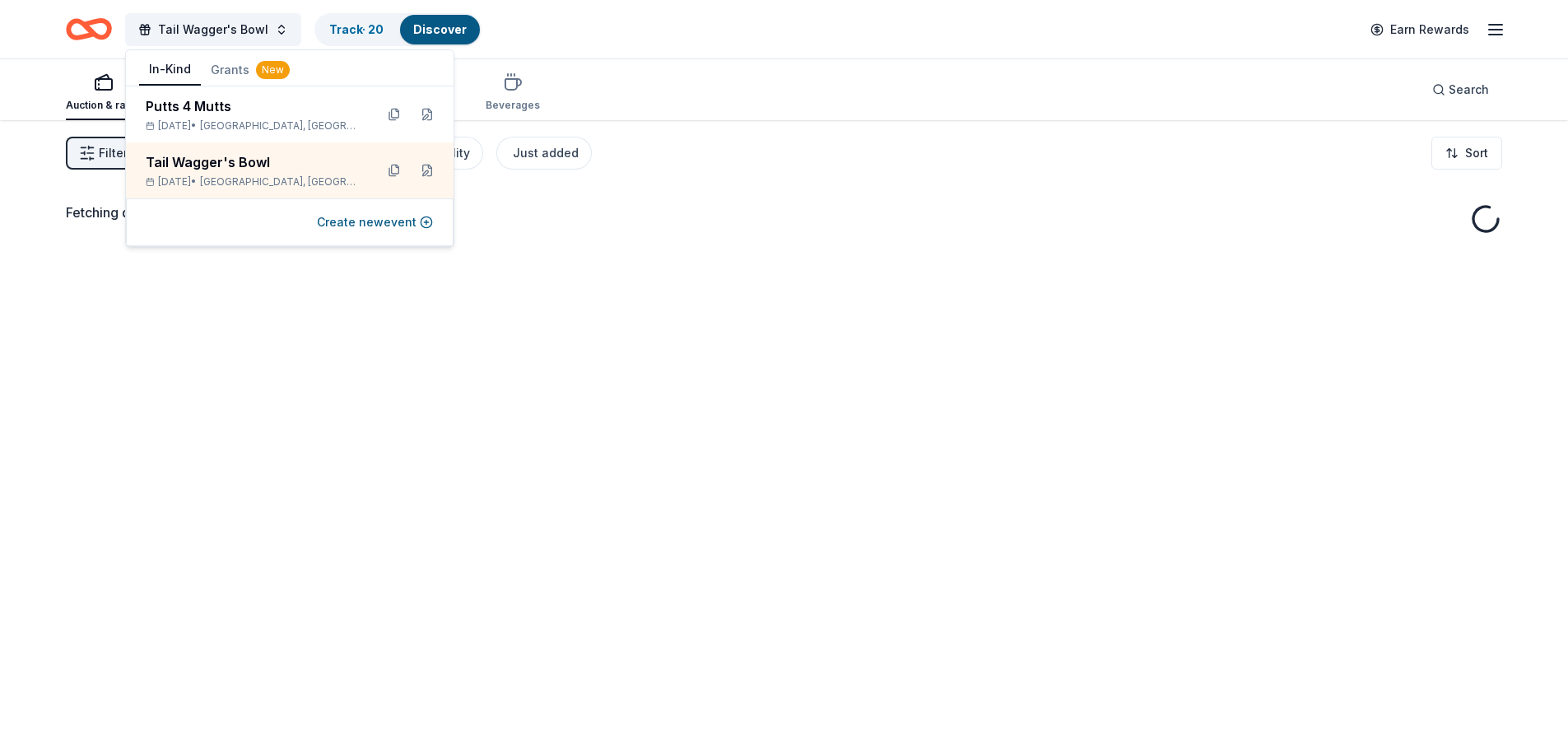
click at [604, 382] on div "Fetching donors, one moment..." at bounding box center [784, 495] width 1568 height 750
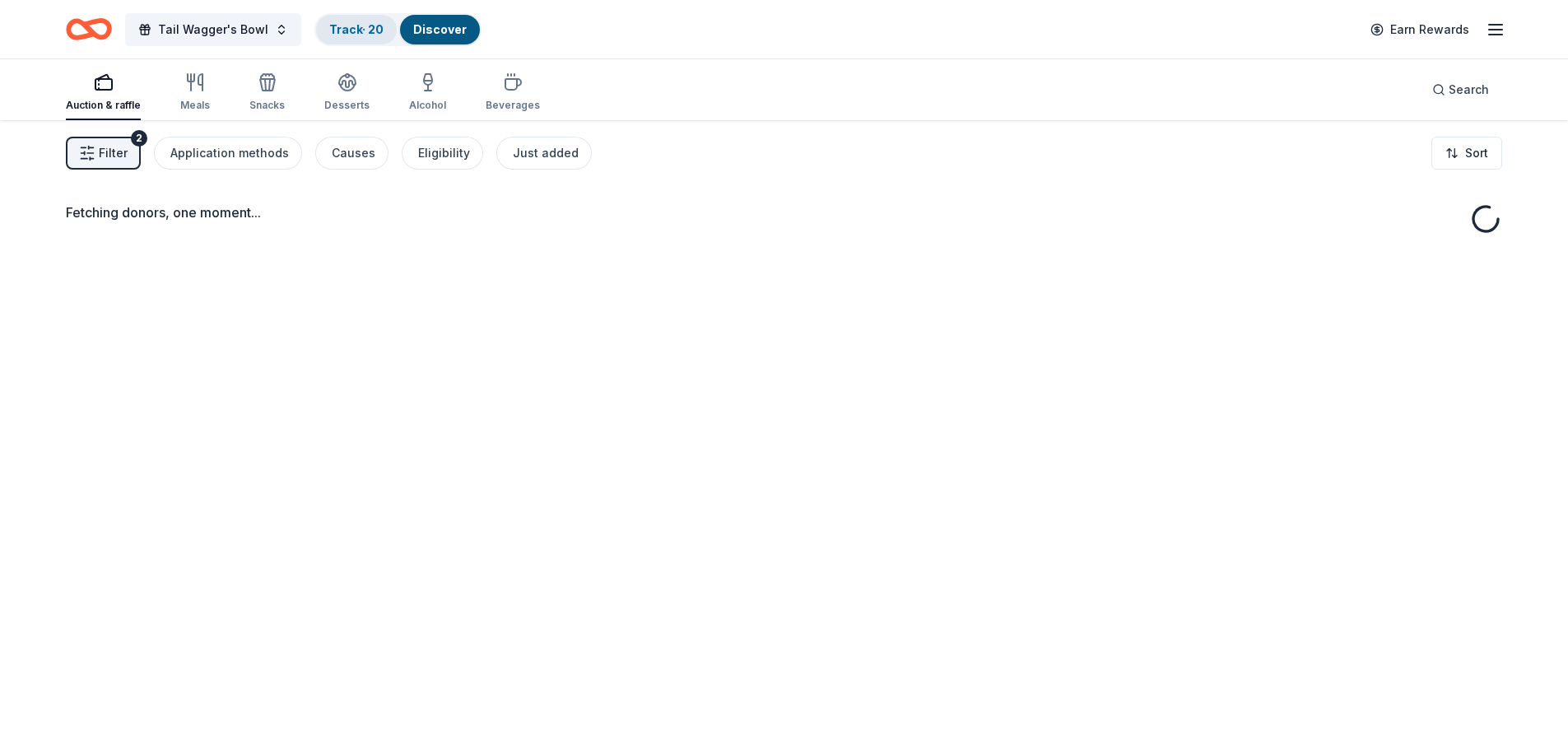
click at [350, 31] on link "Track · 20" at bounding box center [356, 29] width 54 height 14
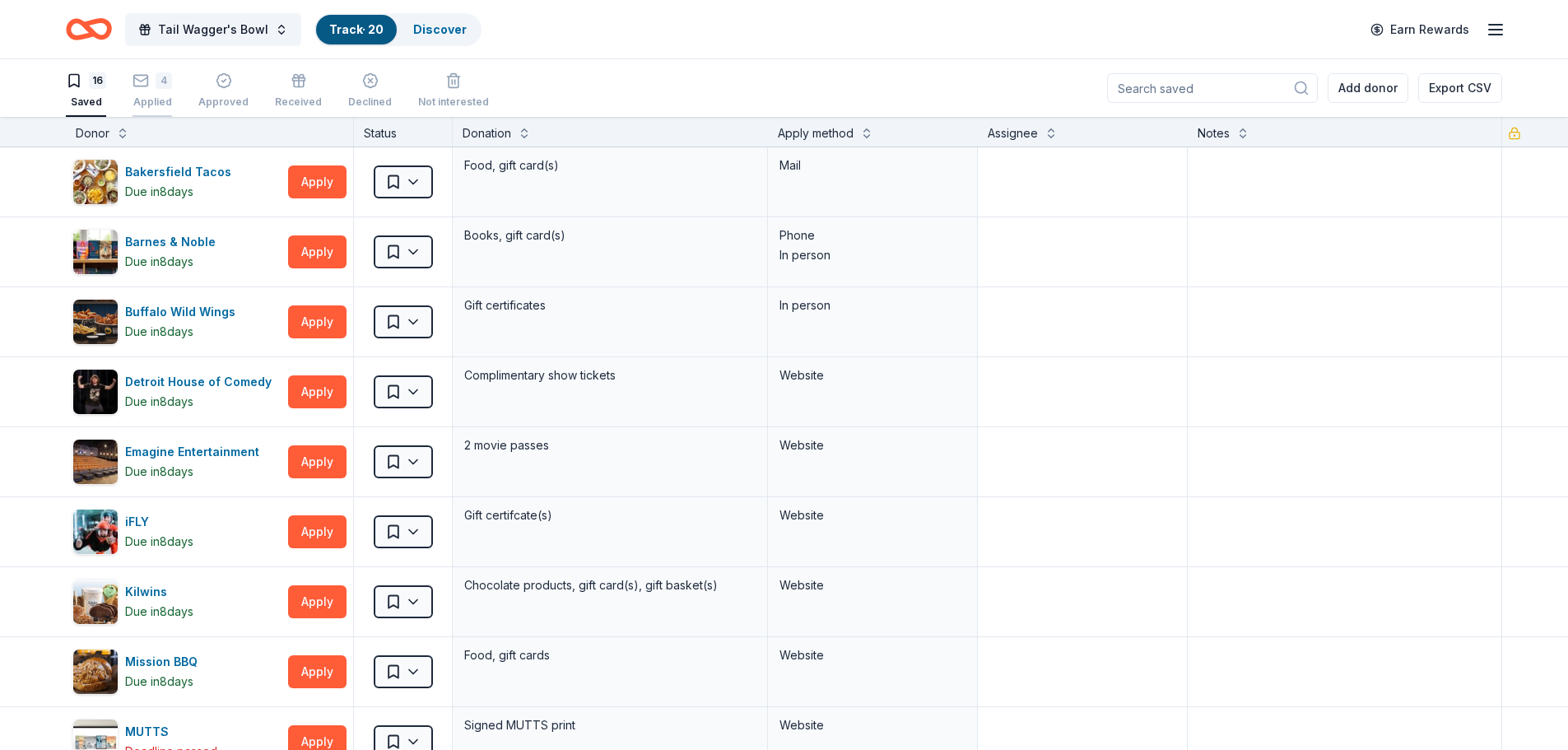
click at [143, 98] on div "Applied" at bounding box center [153, 102] width 40 height 13
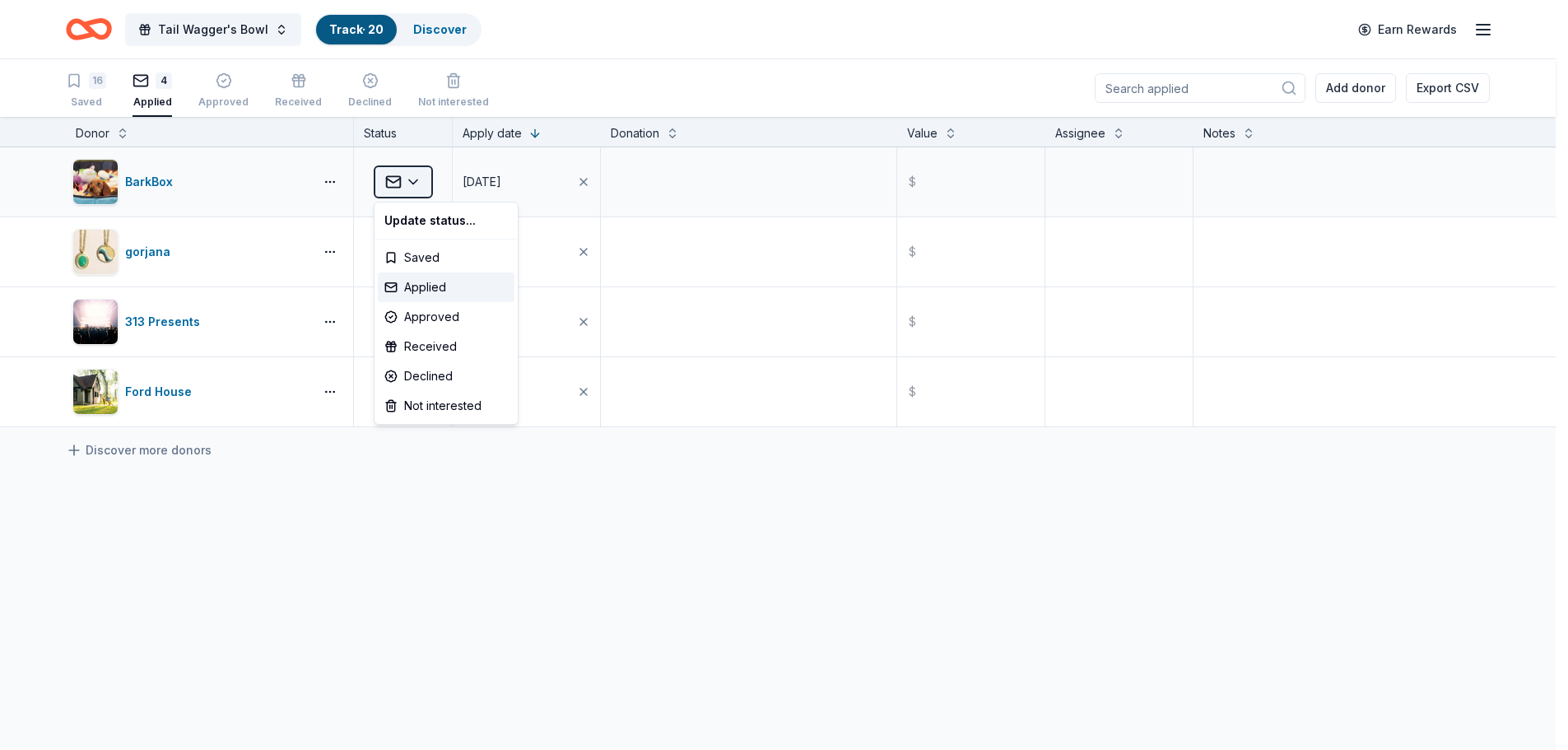
click at [419, 177] on html "Tail Wagger's Bowl Track · 20 Discover Earn Rewards 16 Saved 4 Applied Approved…" at bounding box center [784, 375] width 1568 height 750
click at [433, 313] on div "Approved" at bounding box center [446, 317] width 137 height 30
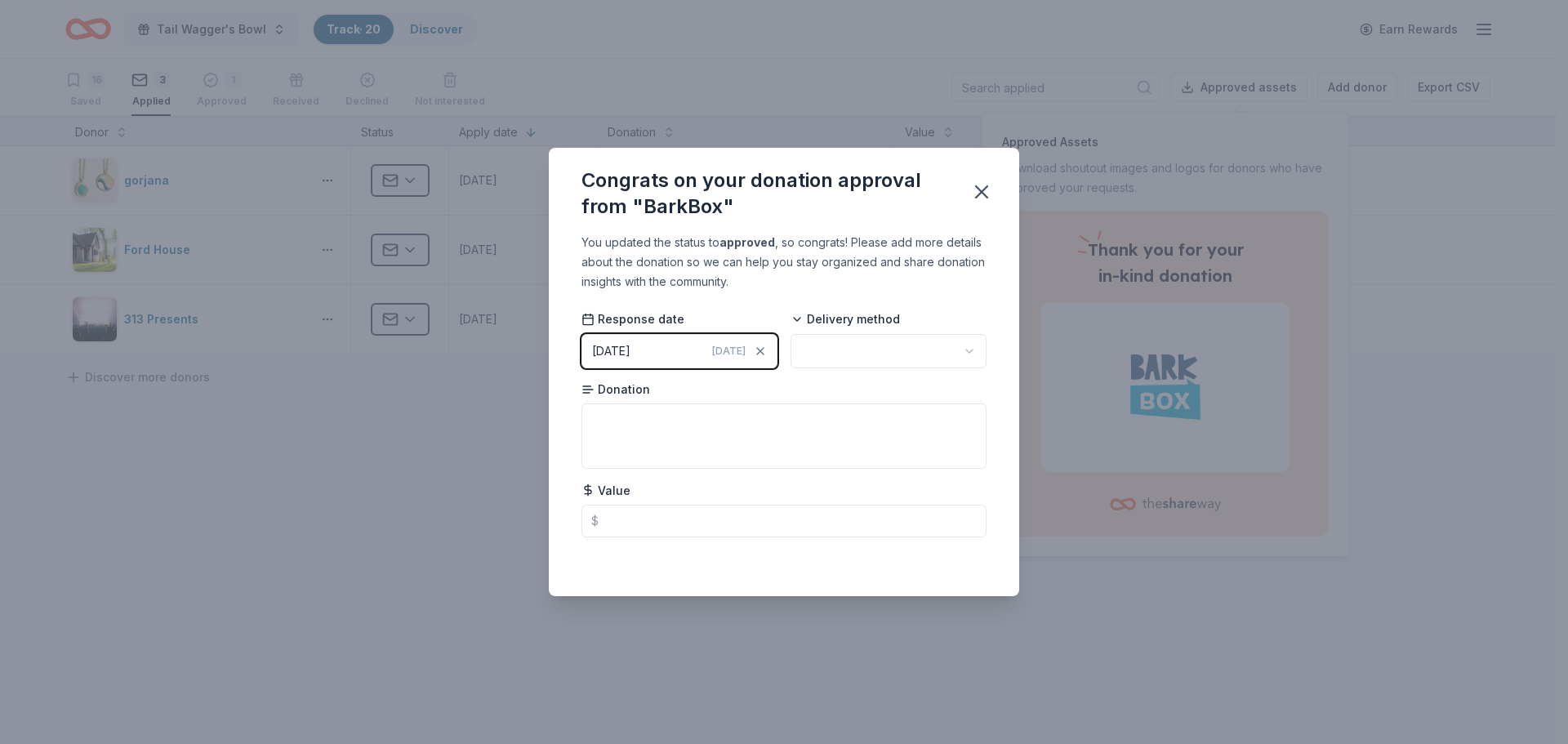
click at [684, 343] on button "[DATE] [DATE]" at bounding box center [679, 350] width 196 height 35
